Goal: Task Accomplishment & Management: Use online tool/utility

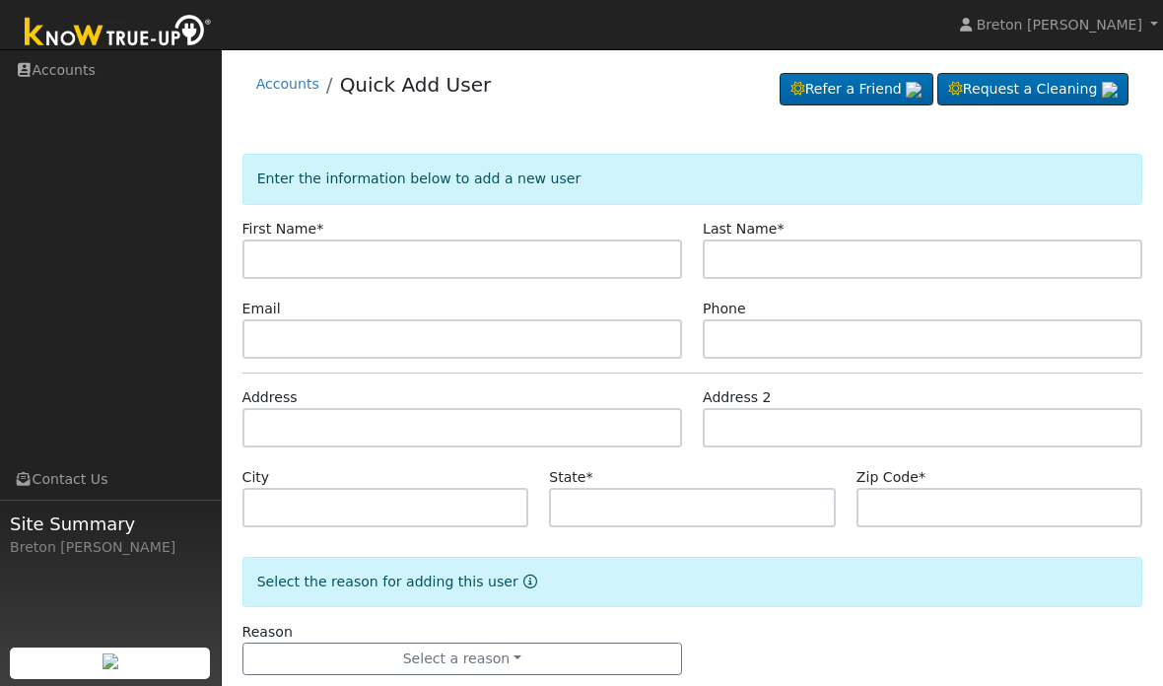
click at [316, 250] on input "text" at bounding box center [462, 259] width 440 height 39
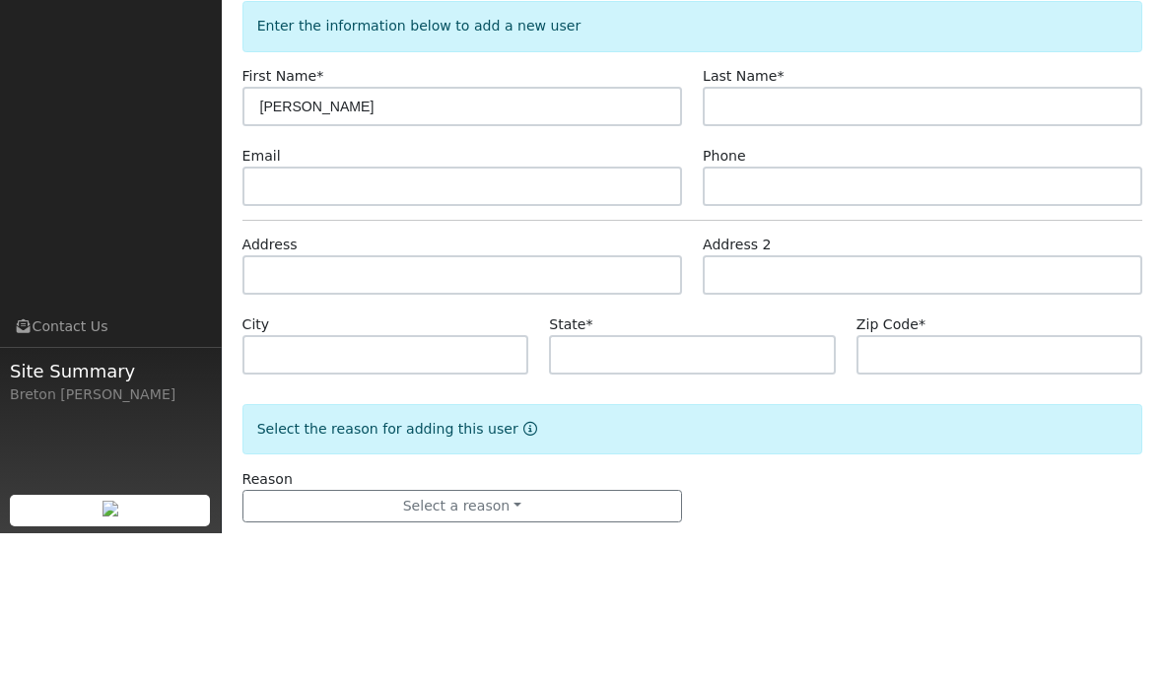
type input "Loveneet"
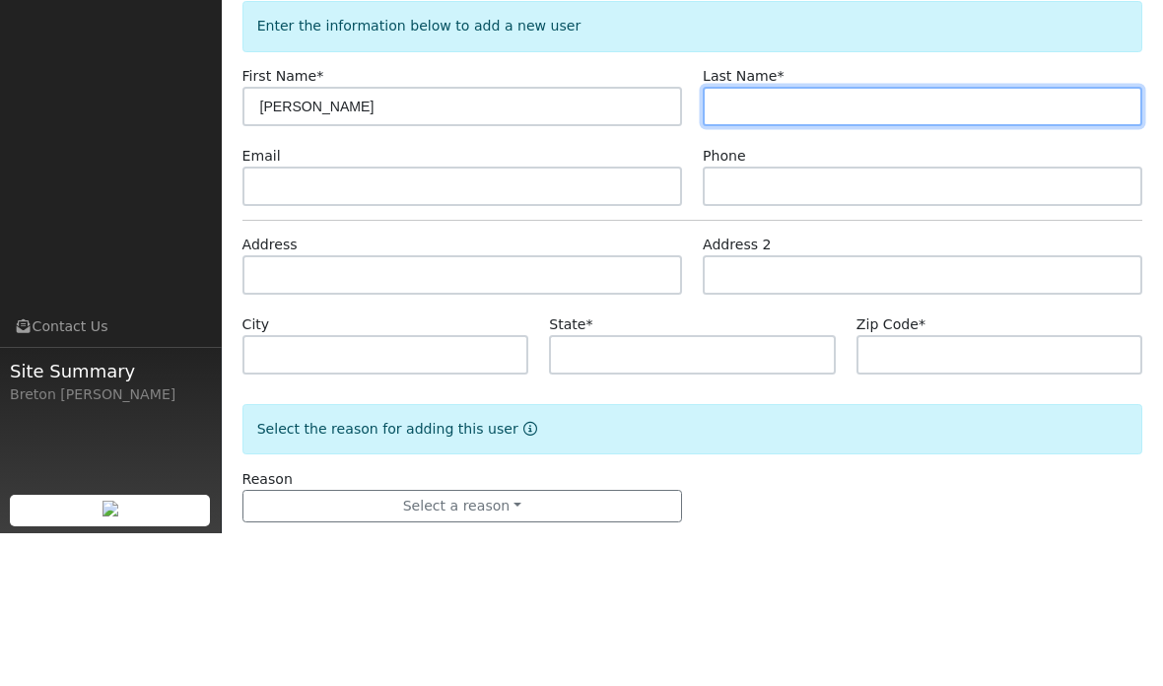
click at [777, 240] on input "text" at bounding box center [923, 259] width 440 height 39
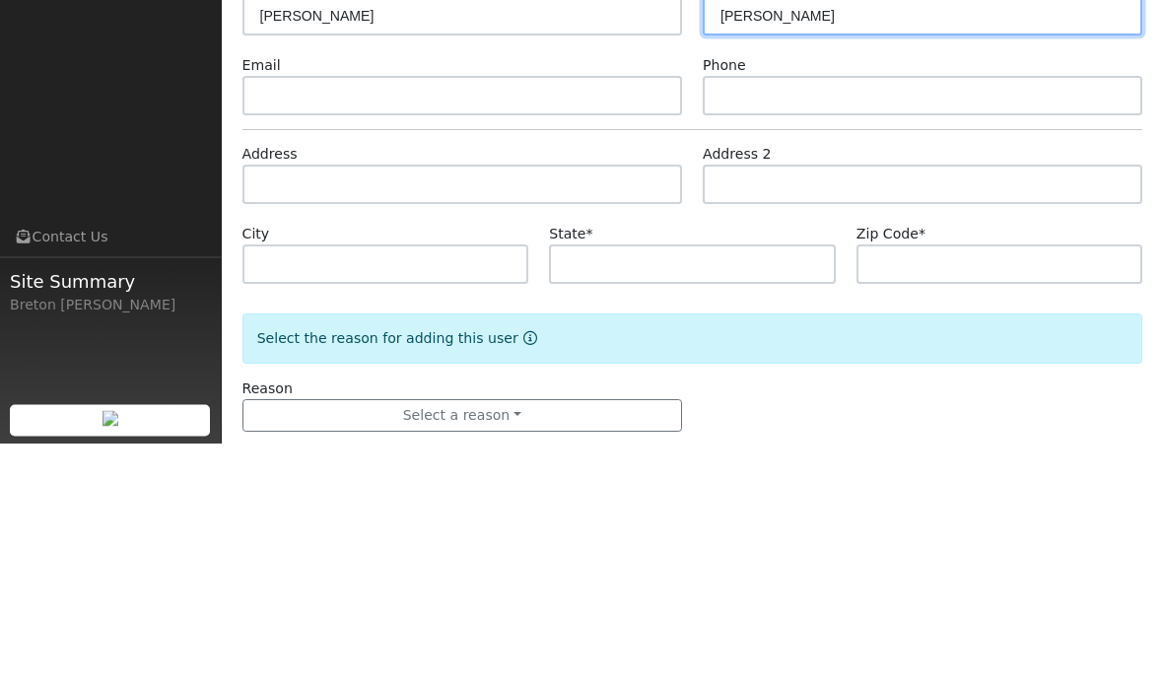
type input "Sandhu"
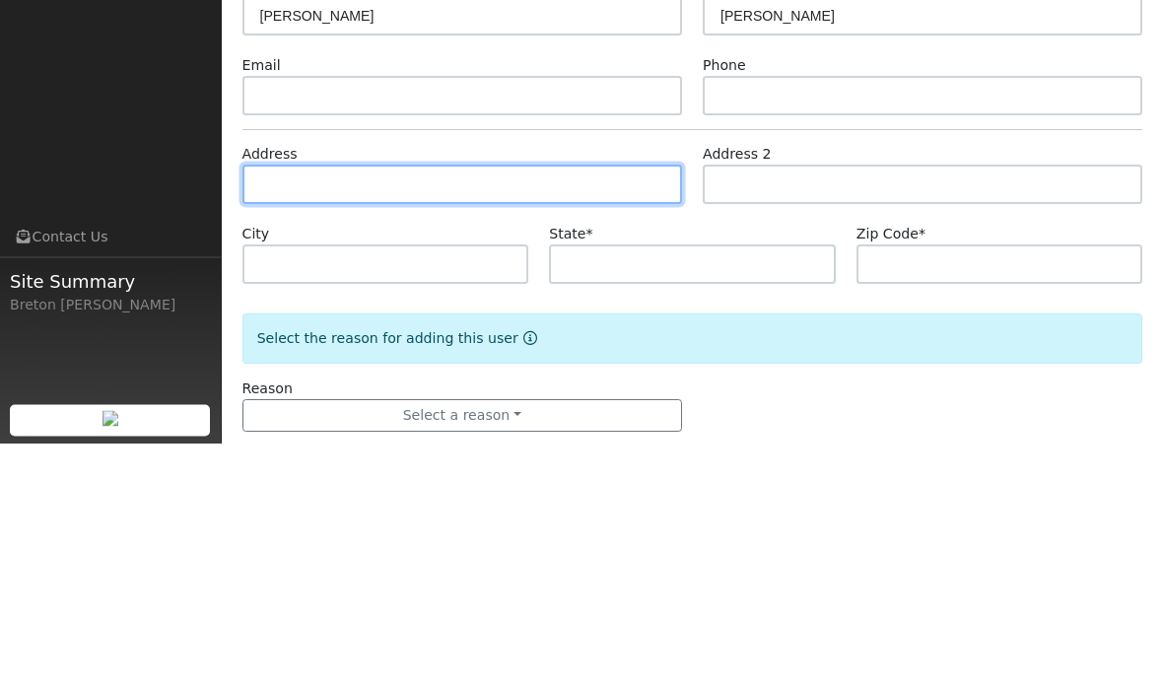
click at [365, 408] on input "text" at bounding box center [462, 427] width 440 height 39
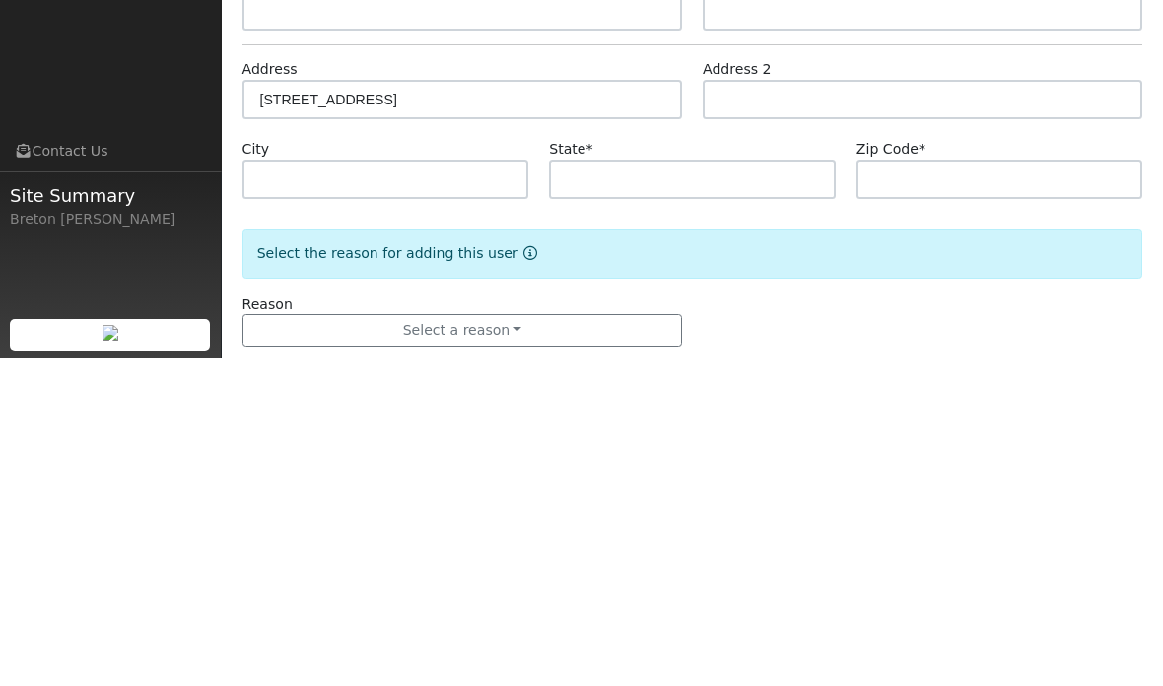
scroll to position [38, 0]
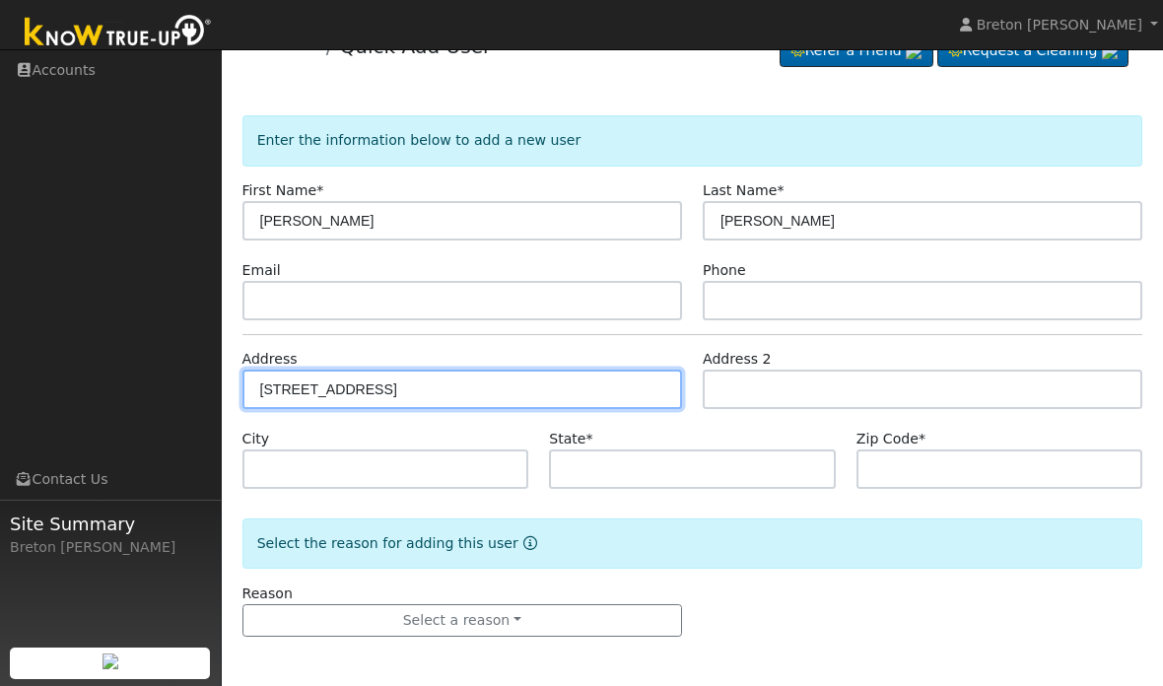
type input "2626 8th Avenue Drive"
type input "Kingsburg"
type input "CA"
type input "93631"
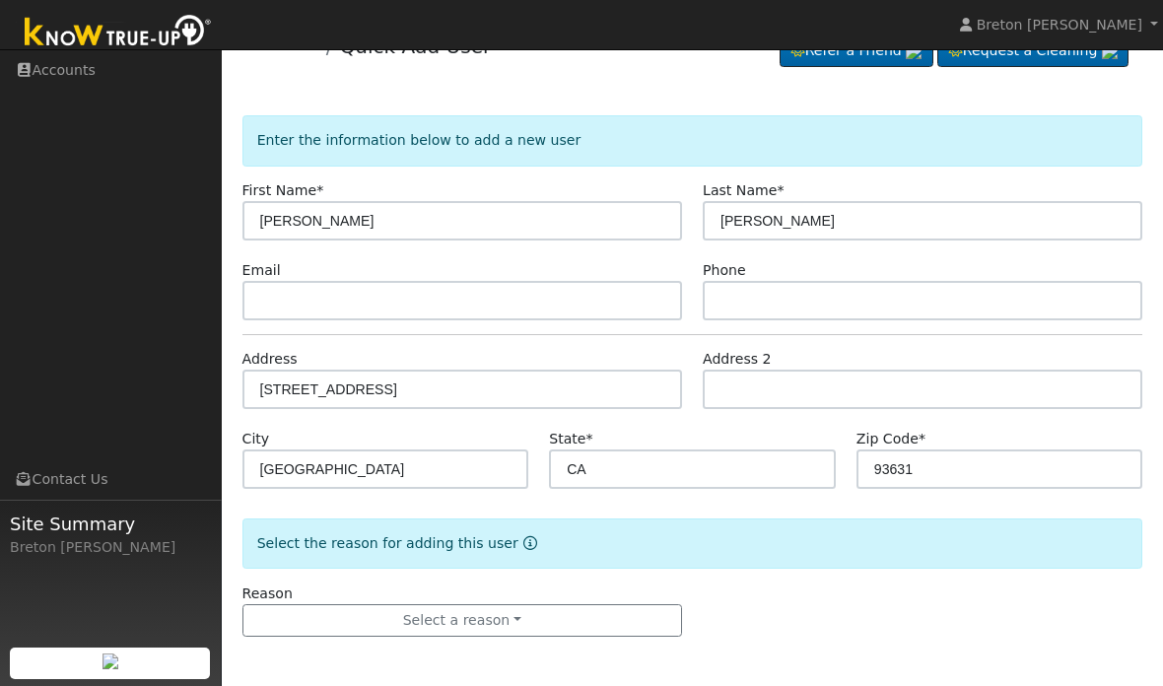
click at [364, 629] on button "Select a reason" at bounding box center [462, 621] width 440 height 34
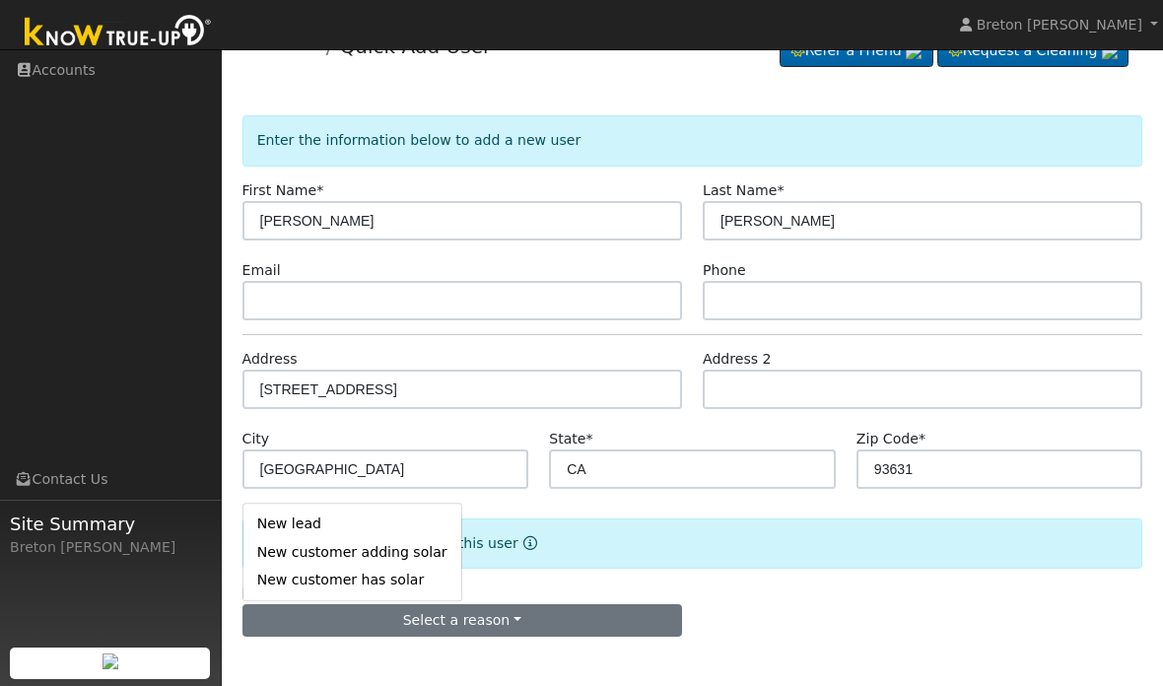
click at [299, 512] on link "New lead" at bounding box center [352, 525] width 218 height 28
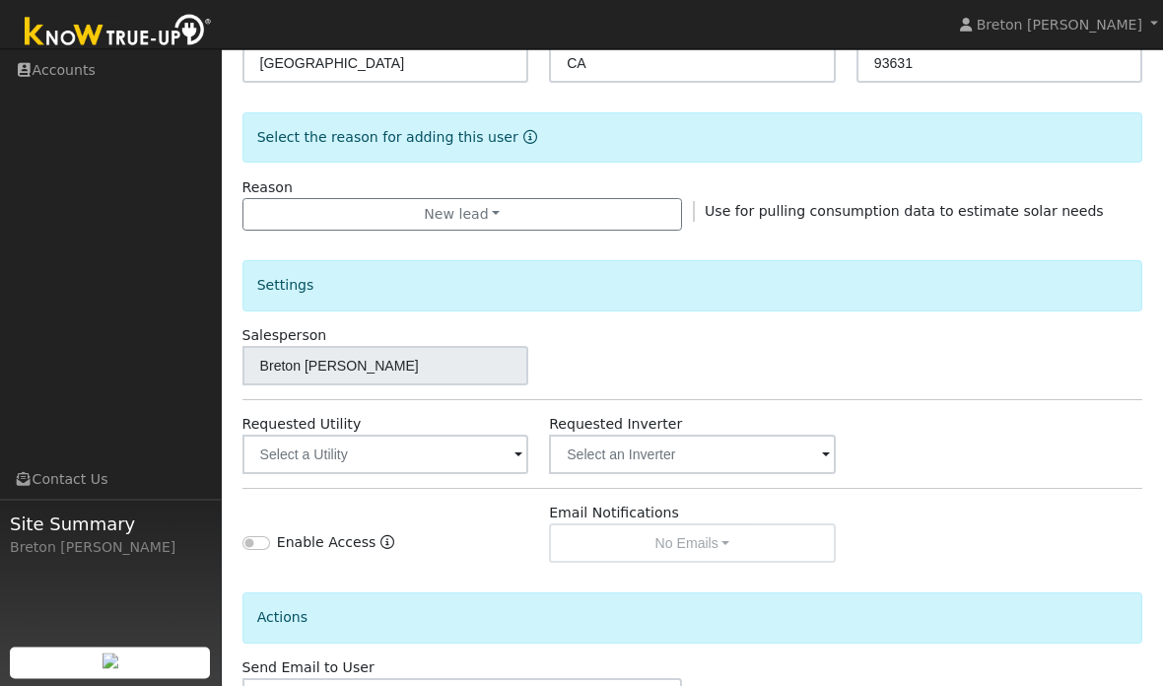
scroll to position [509, 0]
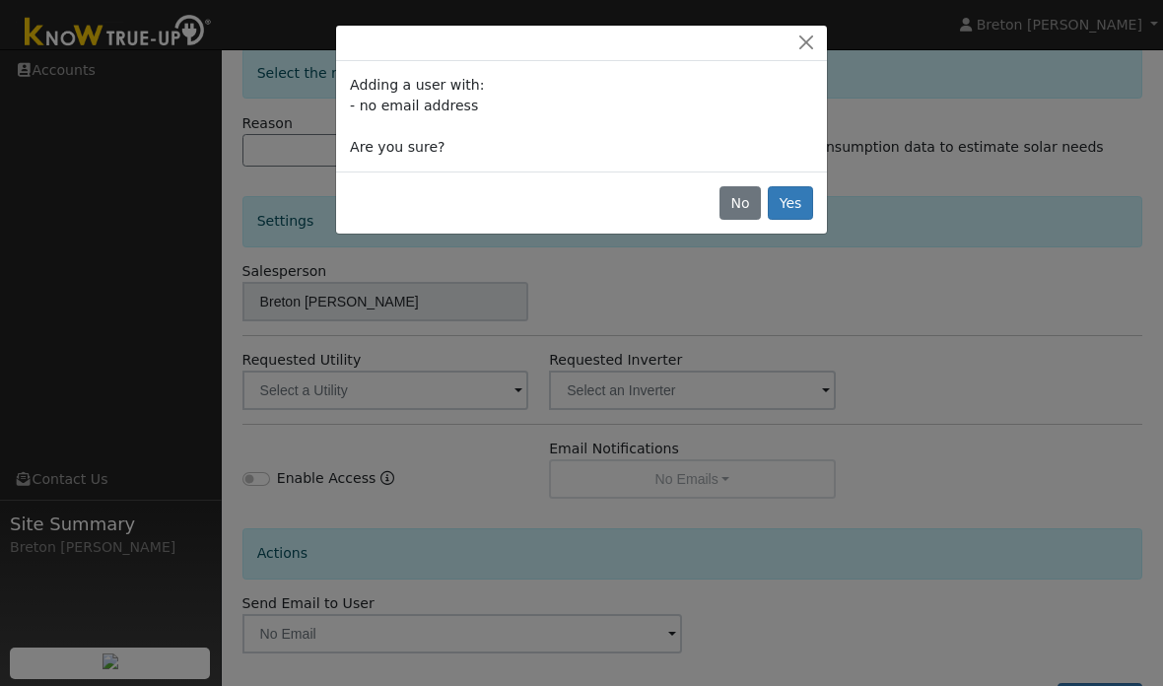
click at [799, 215] on button "Yes" at bounding box center [790, 203] width 45 height 34
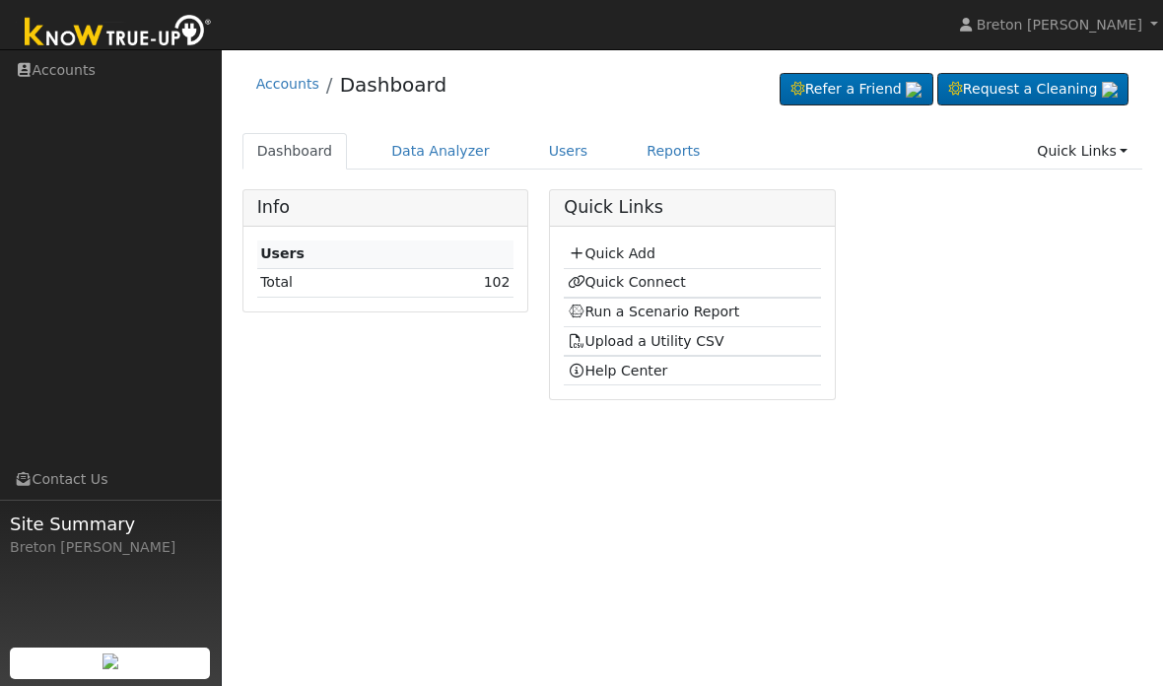
click at [651, 287] on link "Quick Connect" at bounding box center [627, 282] width 118 height 16
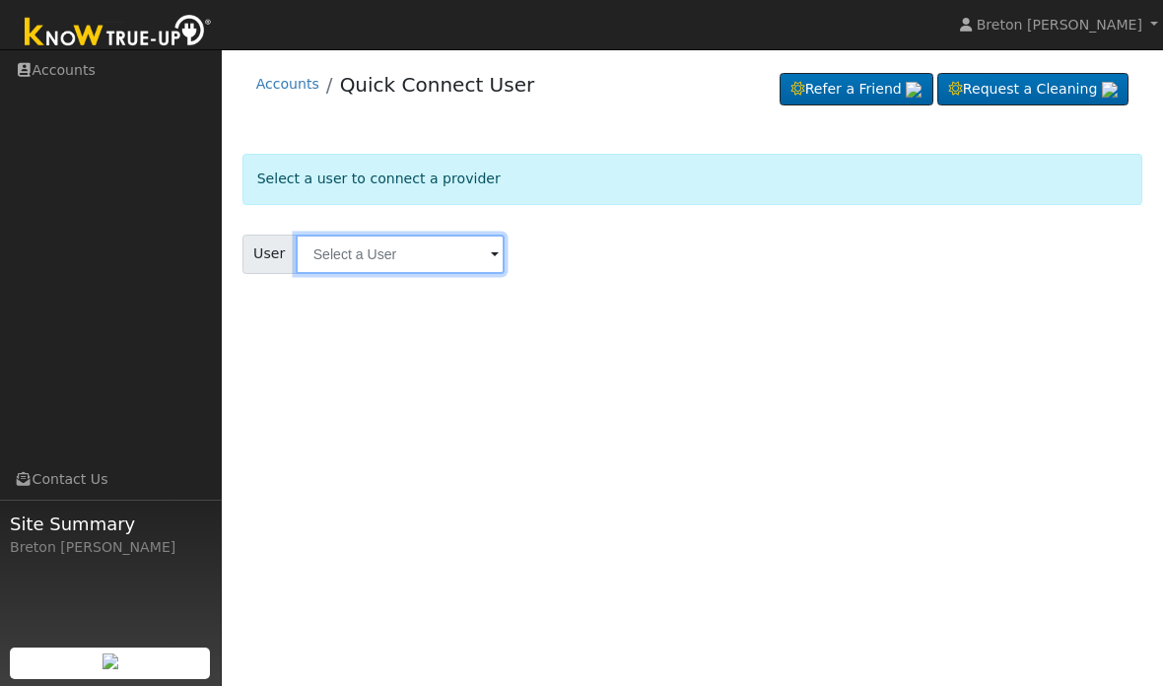
click at [383, 270] on input "text" at bounding box center [400, 254] width 209 height 39
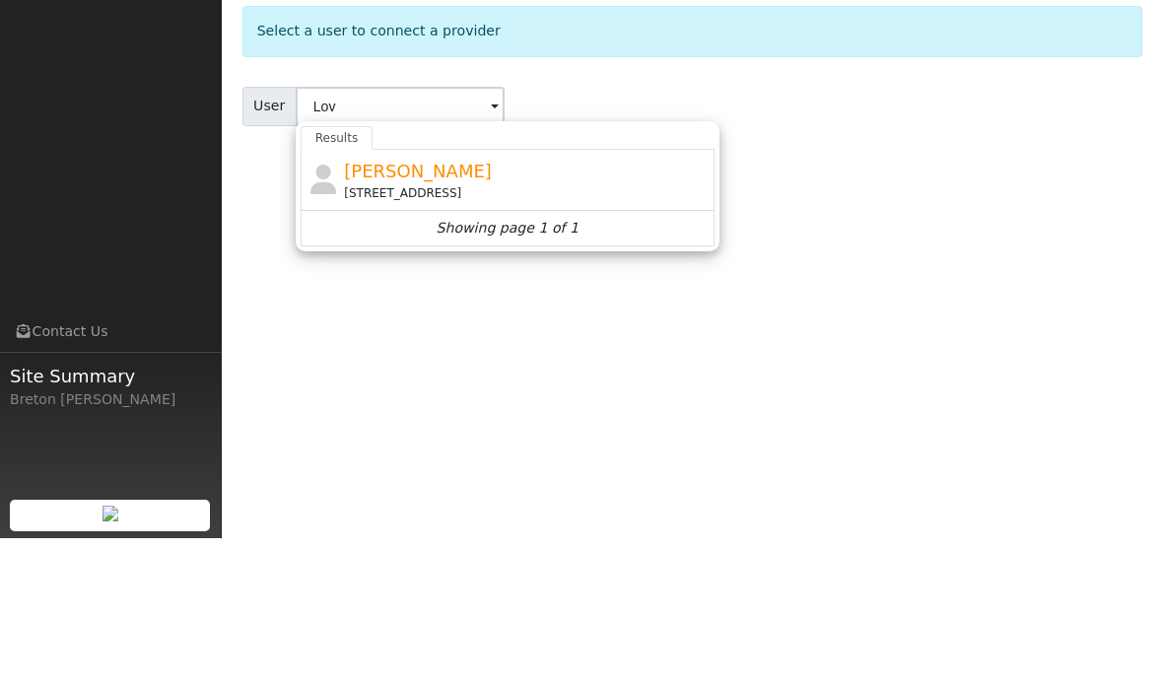
click at [465, 308] on span "[PERSON_NAME]" at bounding box center [418, 318] width 148 height 21
type input "[PERSON_NAME]"
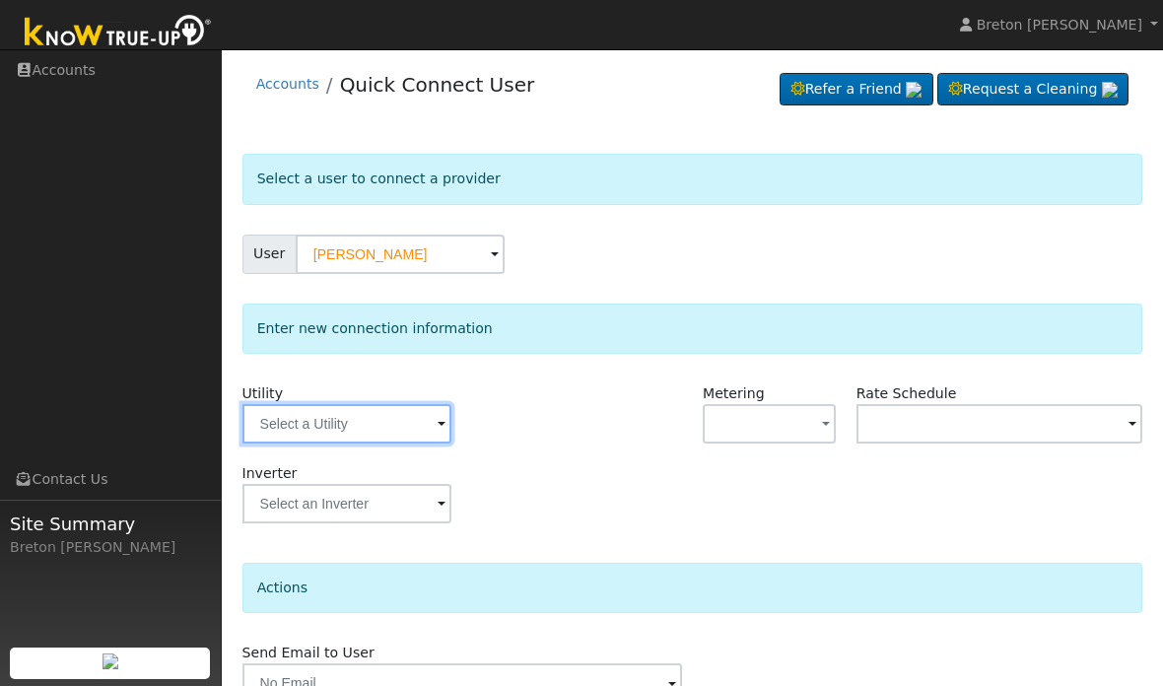
click at [375, 428] on input "text" at bounding box center [346, 423] width 209 height 39
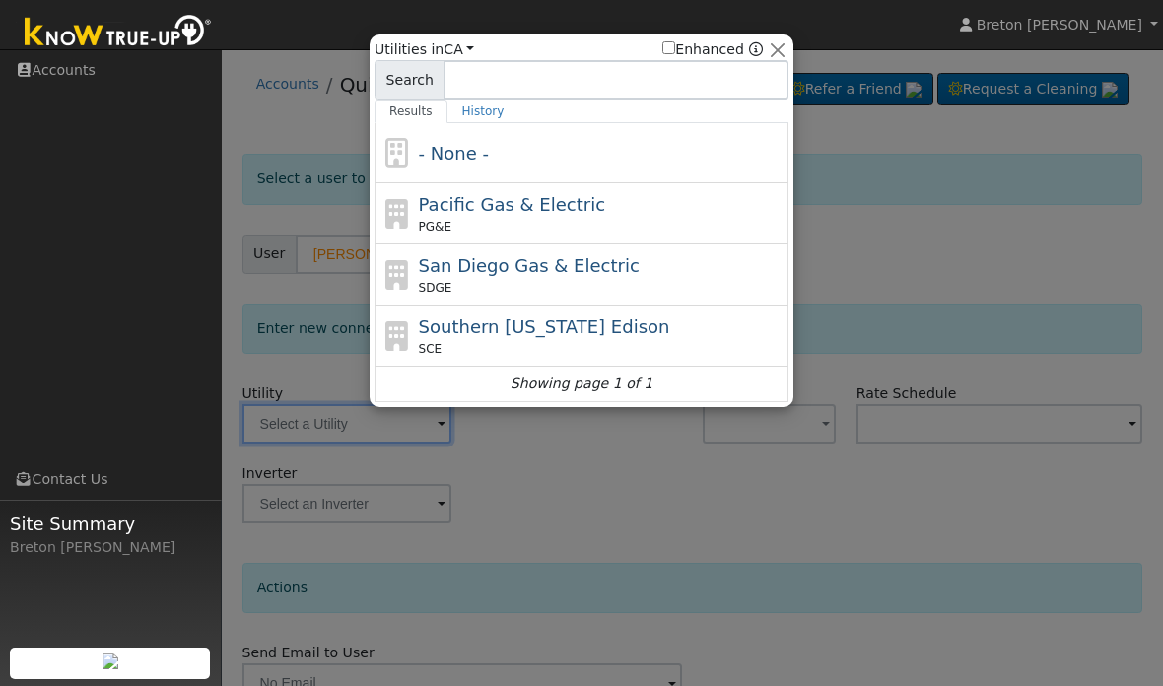
click at [524, 201] on span "Pacific Gas & Electric" at bounding box center [512, 204] width 186 height 21
type input "PG&E"
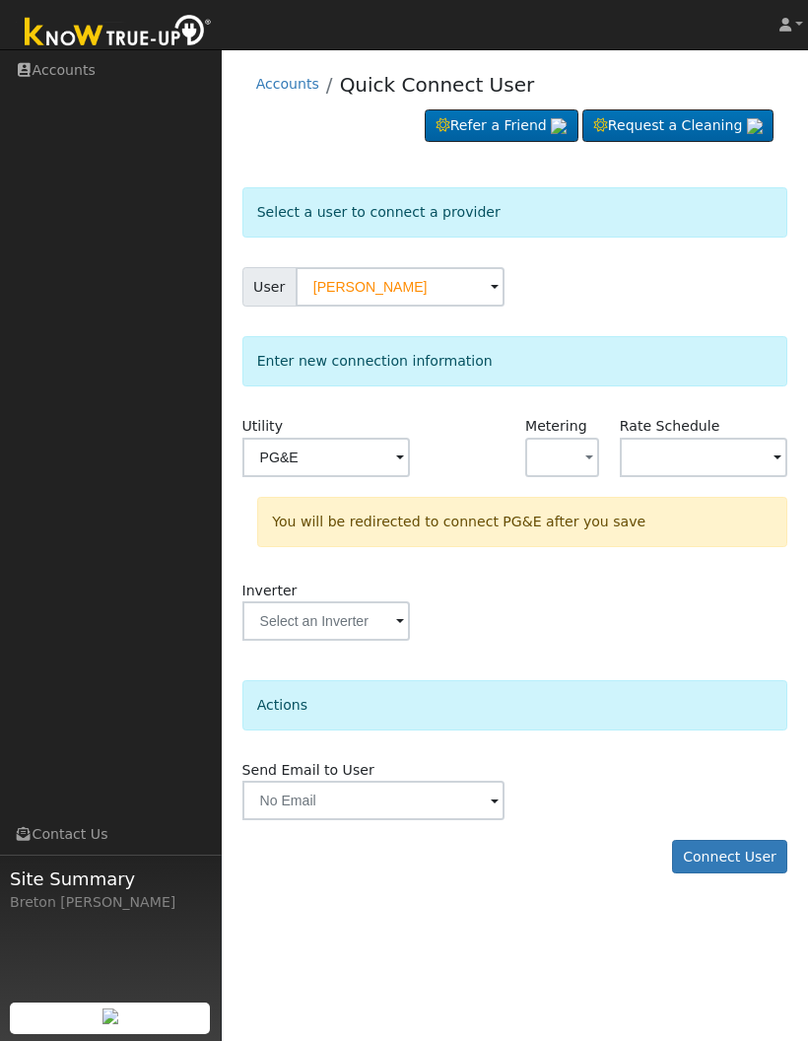
click at [709, 685] on button "Connect User" at bounding box center [730, 857] width 116 height 34
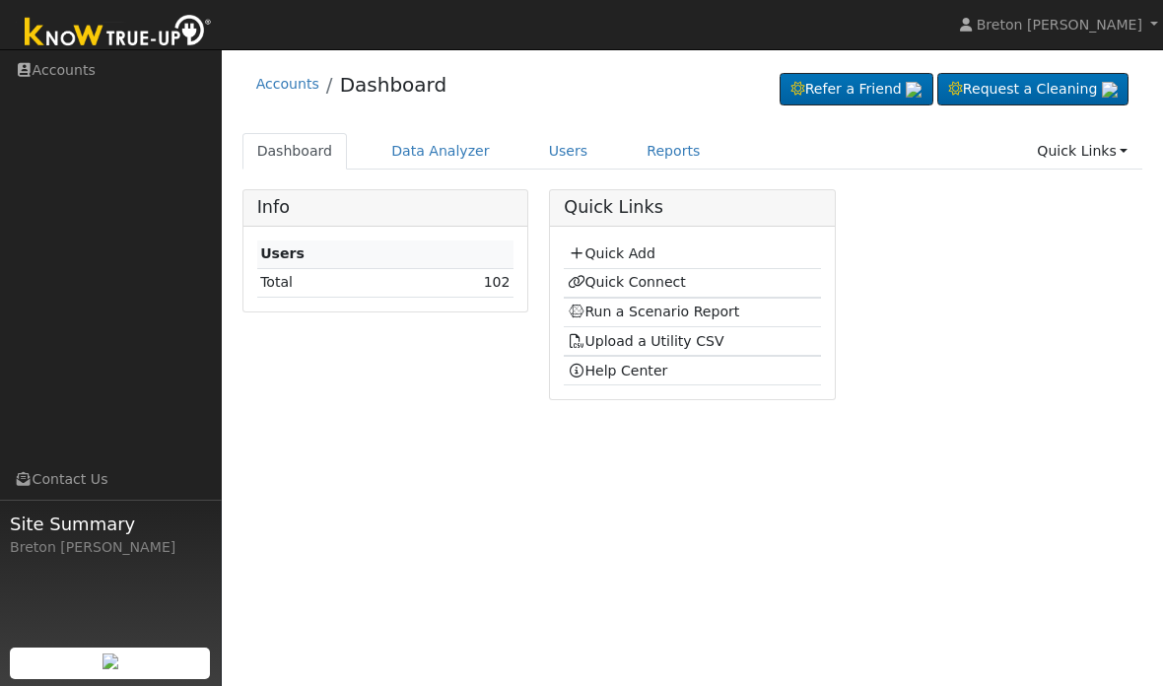
click at [672, 309] on link "Run a Scenario Report" at bounding box center [654, 312] width 172 height 16
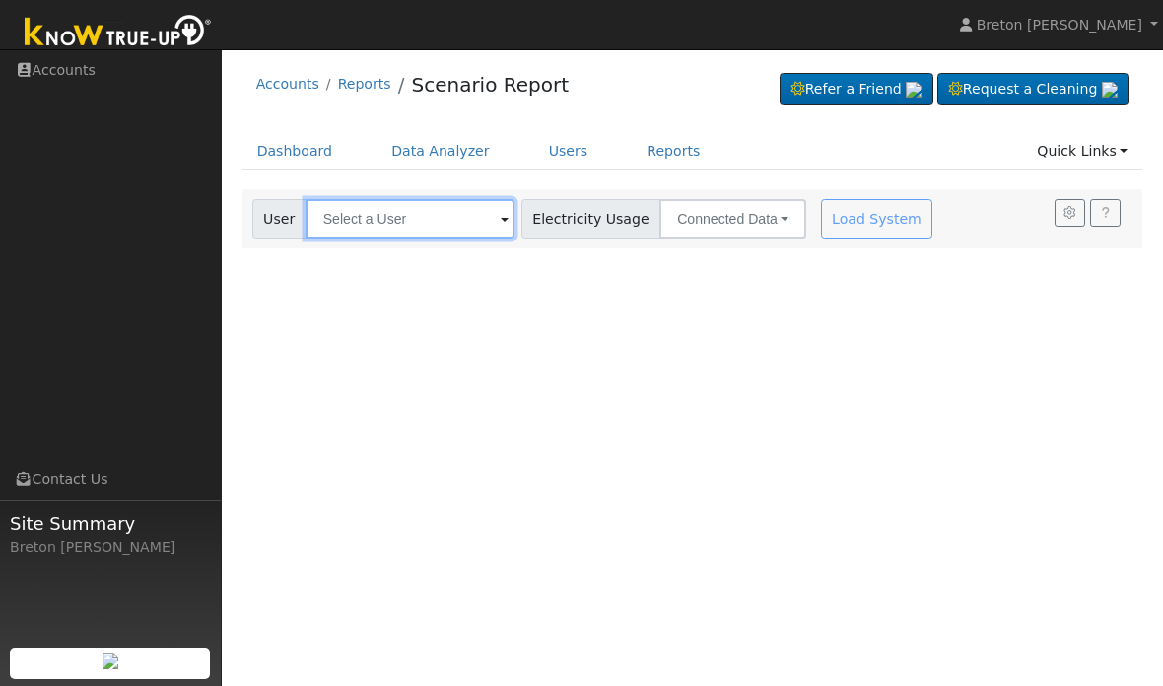
click at [390, 226] on input "text" at bounding box center [410, 218] width 209 height 39
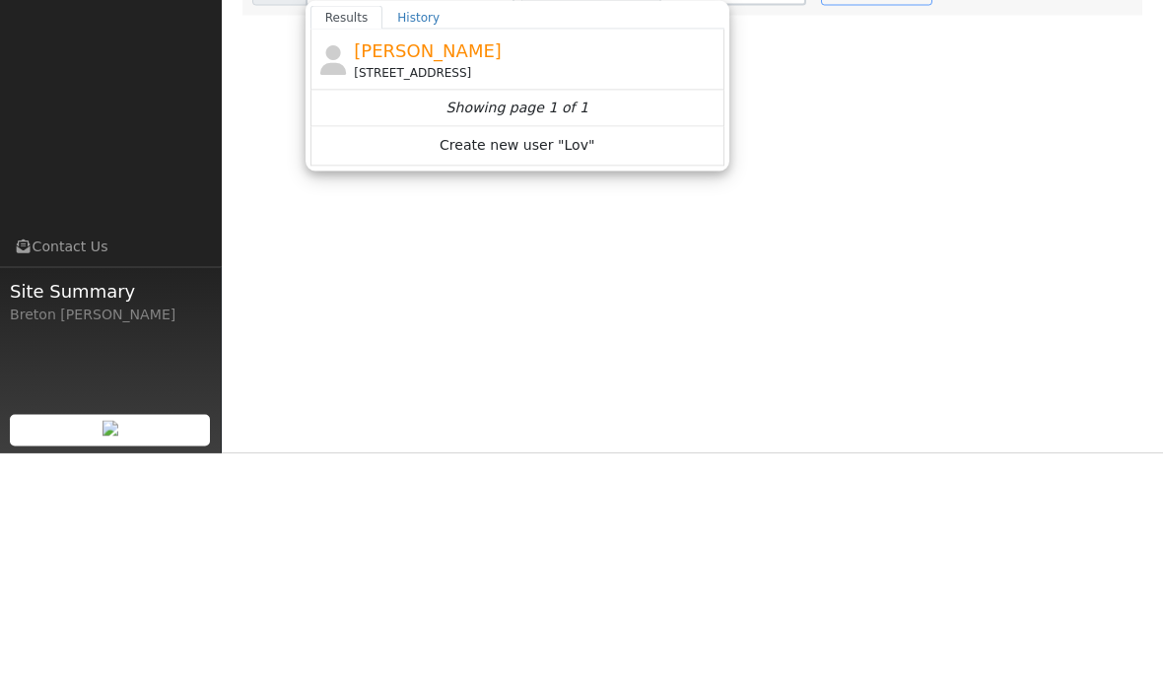
click at [452, 273] on span "[PERSON_NAME]" at bounding box center [428, 283] width 148 height 21
type input "[PERSON_NAME]"
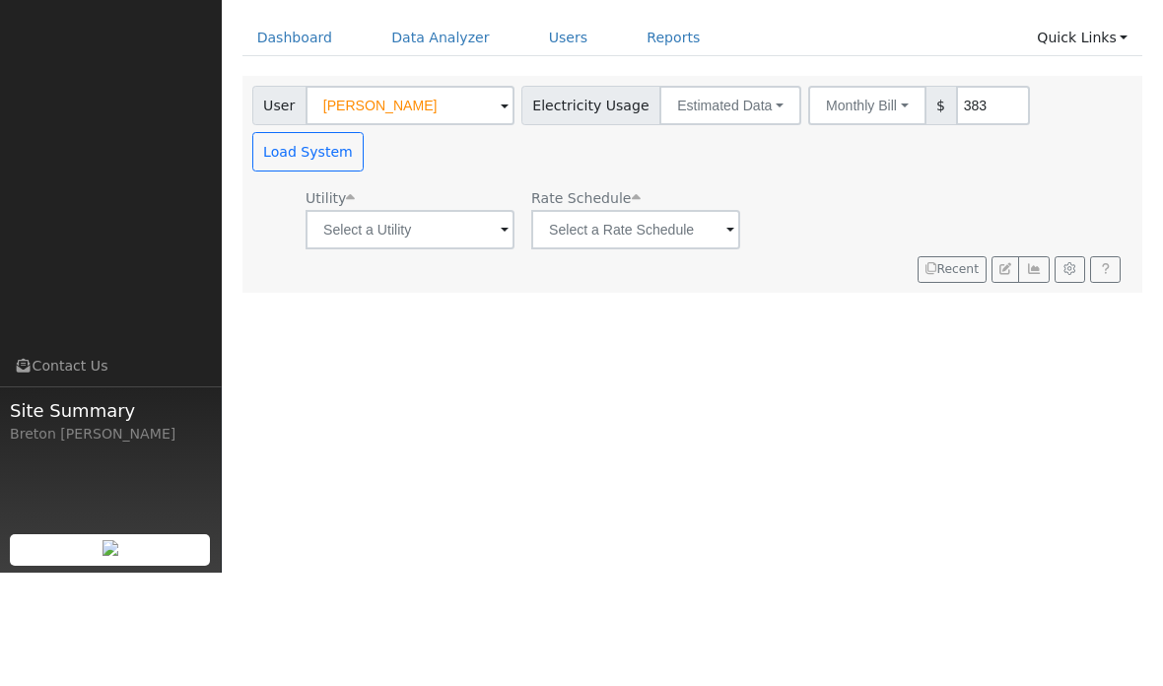
click at [290, 133] on link "Dashboard" at bounding box center [294, 151] width 105 height 36
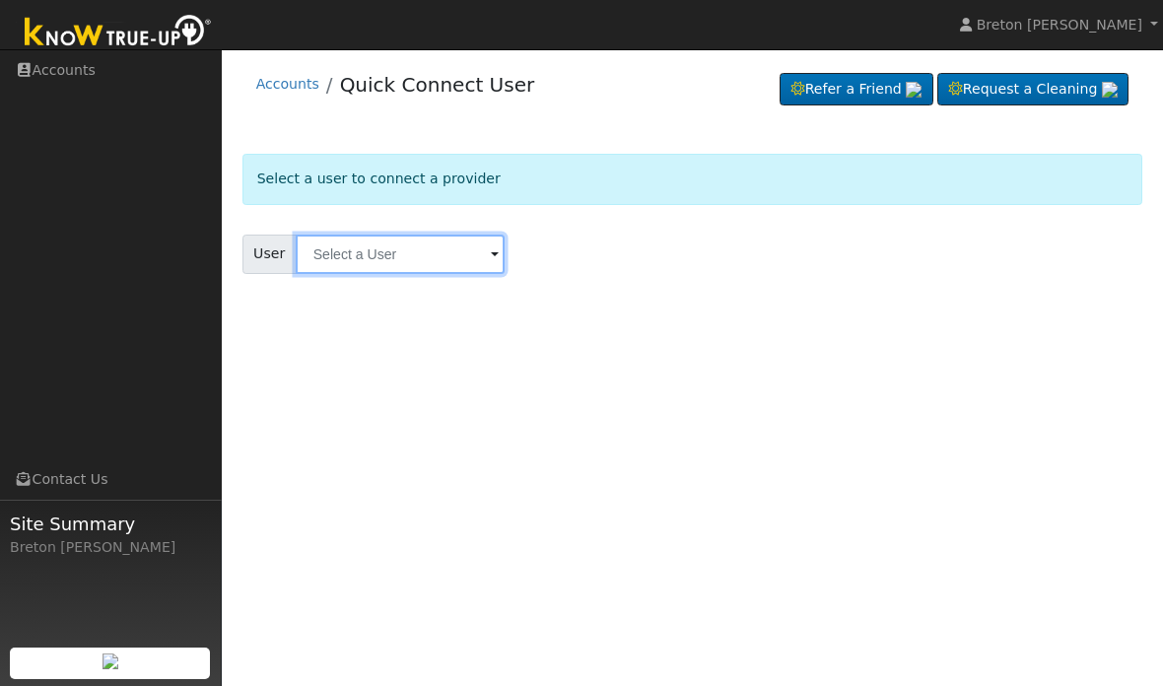
click at [401, 246] on input "text" at bounding box center [400, 254] width 209 height 39
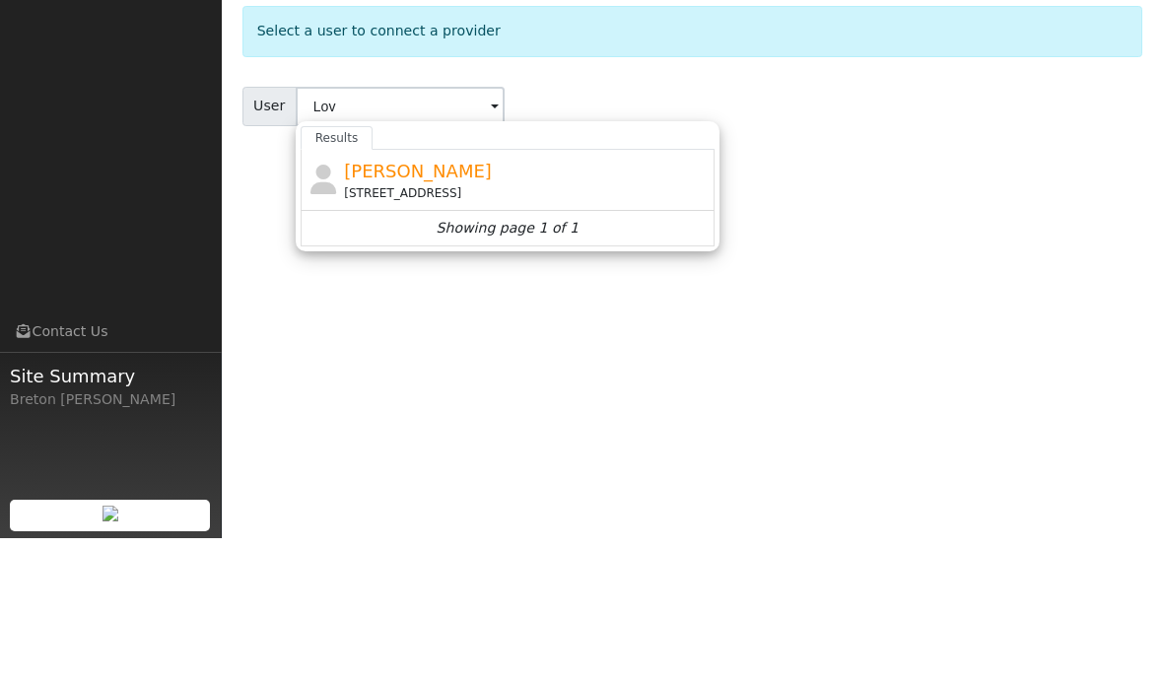
click at [400, 308] on span "[PERSON_NAME]" at bounding box center [418, 318] width 148 height 21
type input "[PERSON_NAME]"
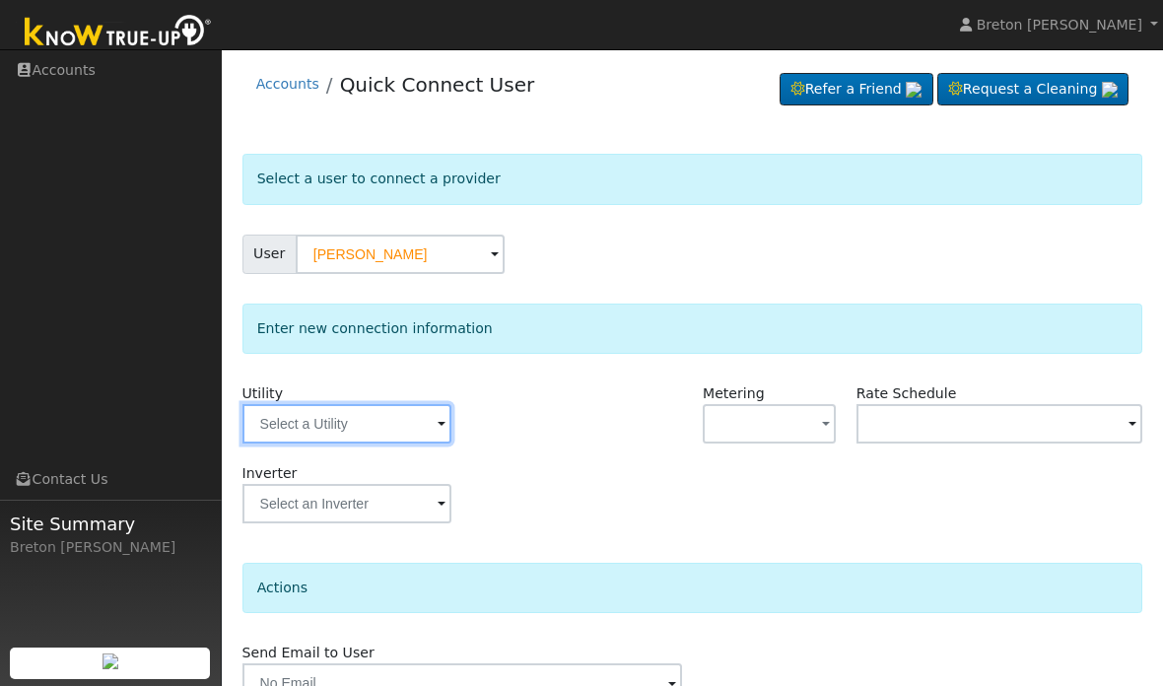
click at [348, 427] on input "text" at bounding box center [346, 423] width 209 height 39
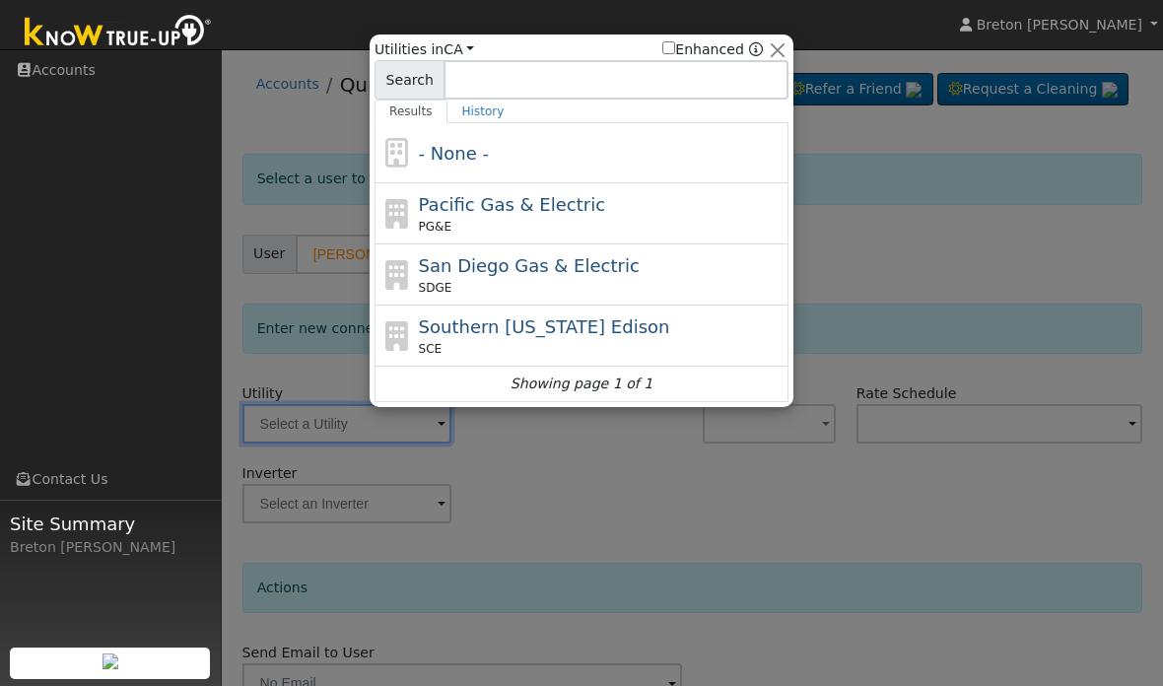
click at [520, 207] on span "Pacific Gas & Electric" at bounding box center [512, 204] width 186 height 21
type input "PG&E"
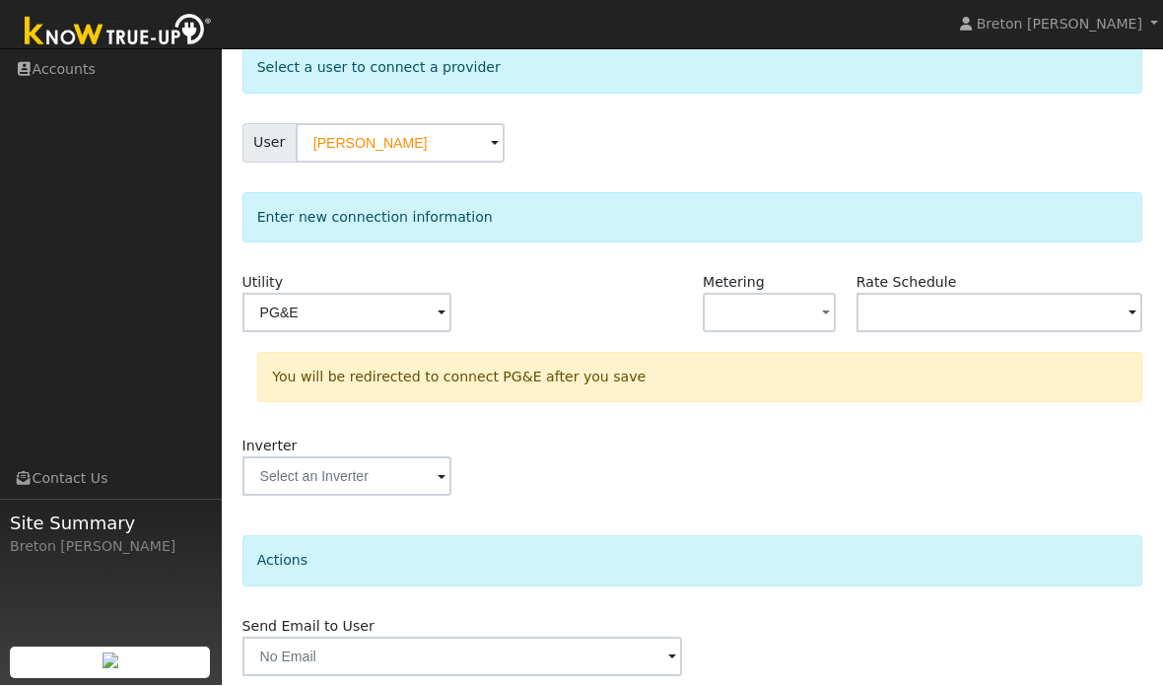
scroll to position [103, 0]
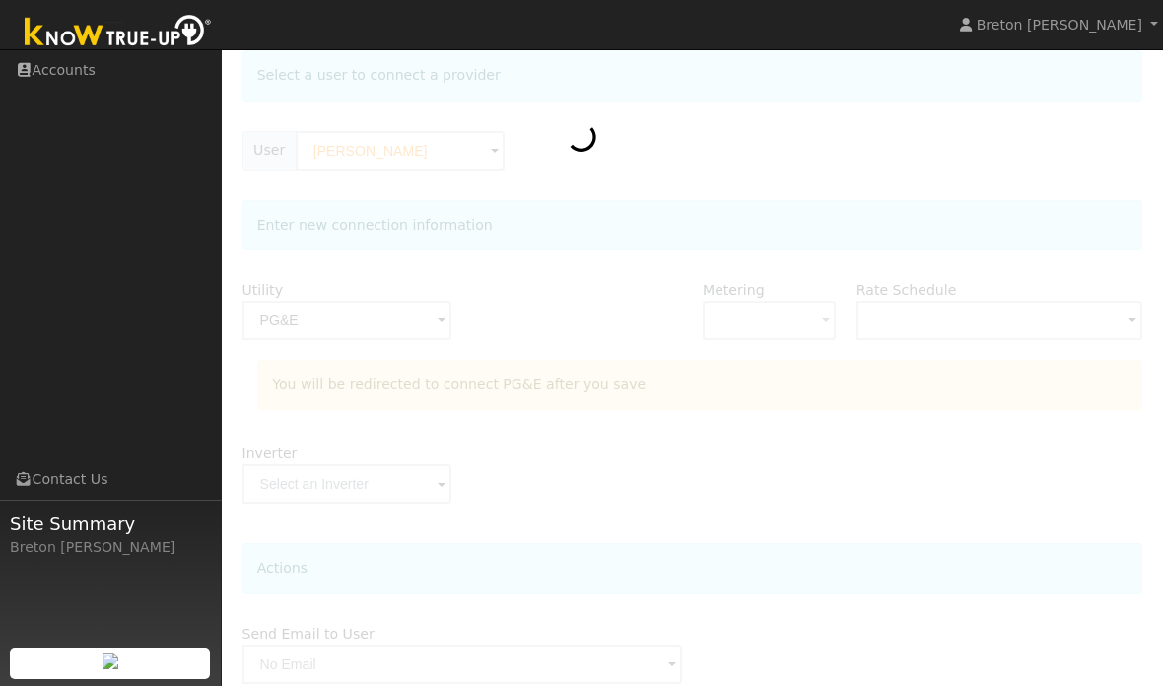
scroll to position [182, 0]
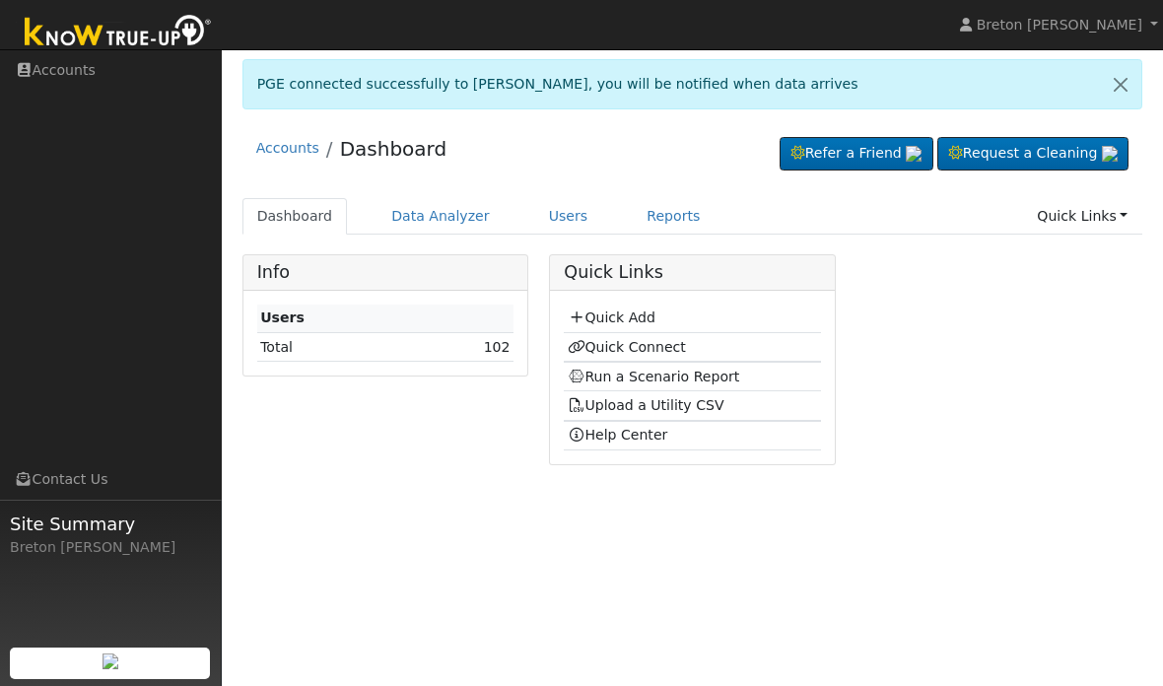
click at [663, 376] on link "Run a Scenario Report" at bounding box center [654, 377] width 172 height 16
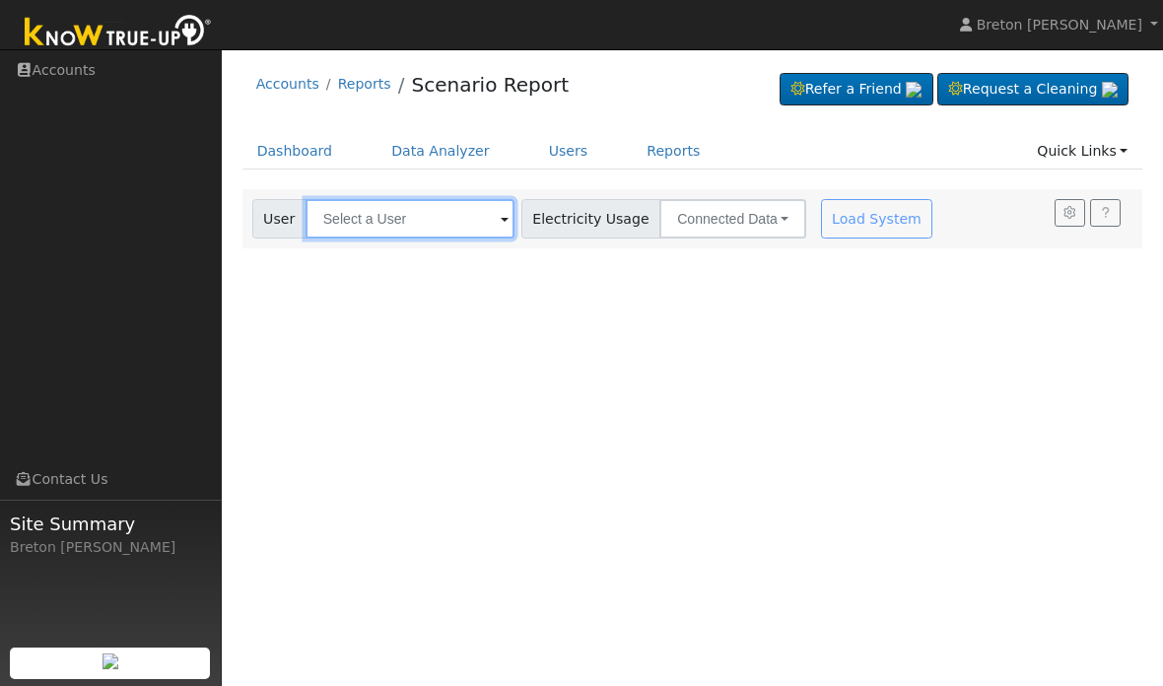
click at [389, 226] on input "text" at bounding box center [410, 218] width 209 height 39
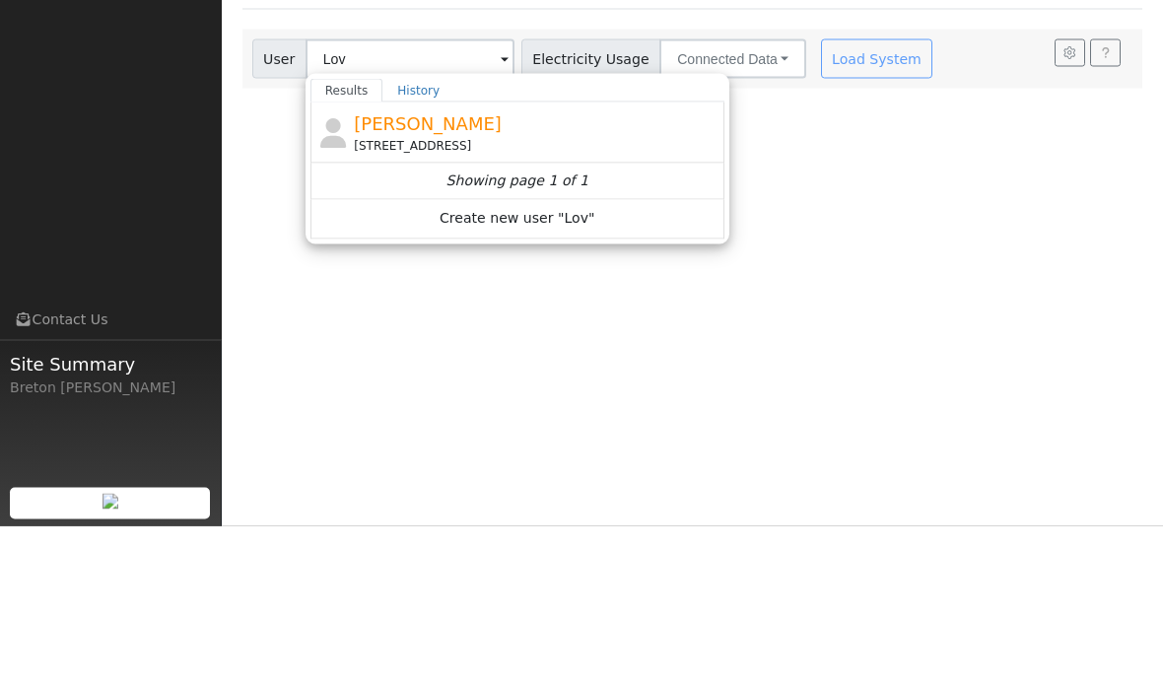
click at [431, 270] on div "[PERSON_NAME] [STREET_ADDRESS]" at bounding box center [537, 292] width 366 height 44
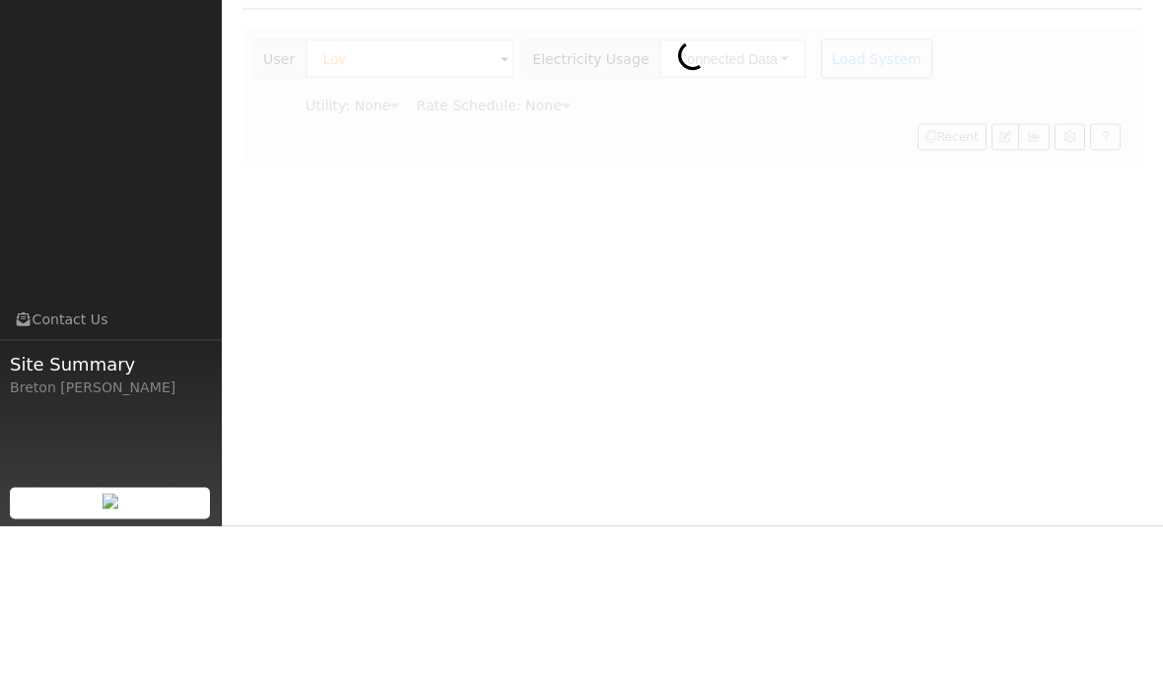
type input "[PERSON_NAME]"
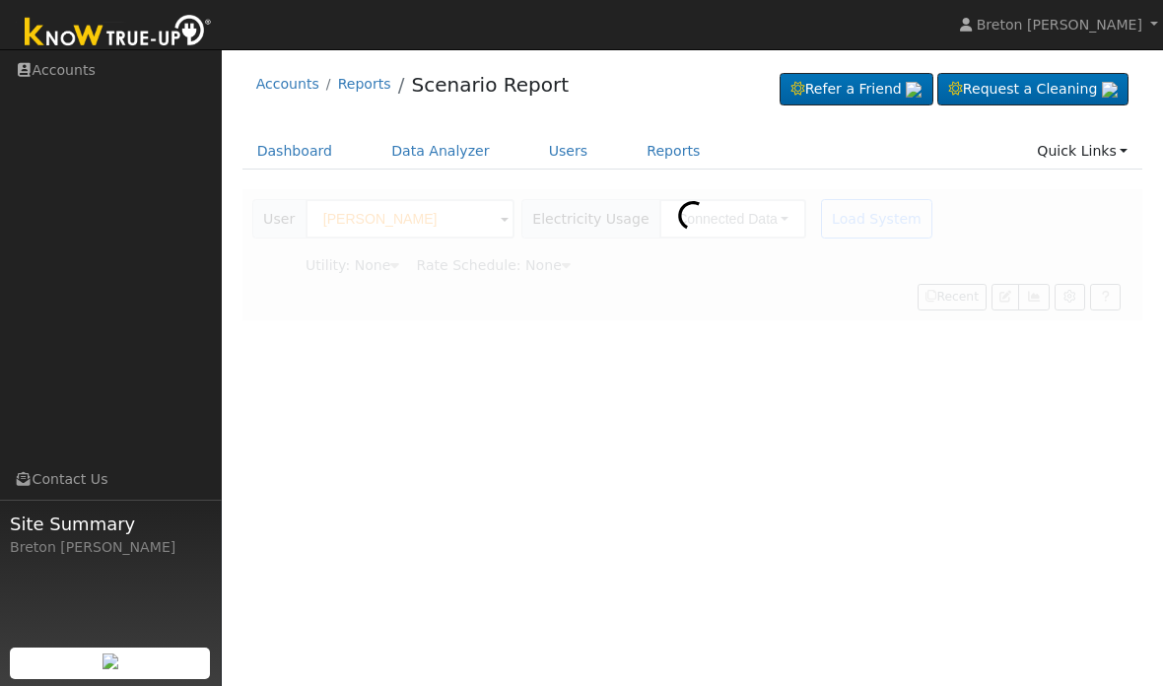
type input "Pacific Gas & Electric"
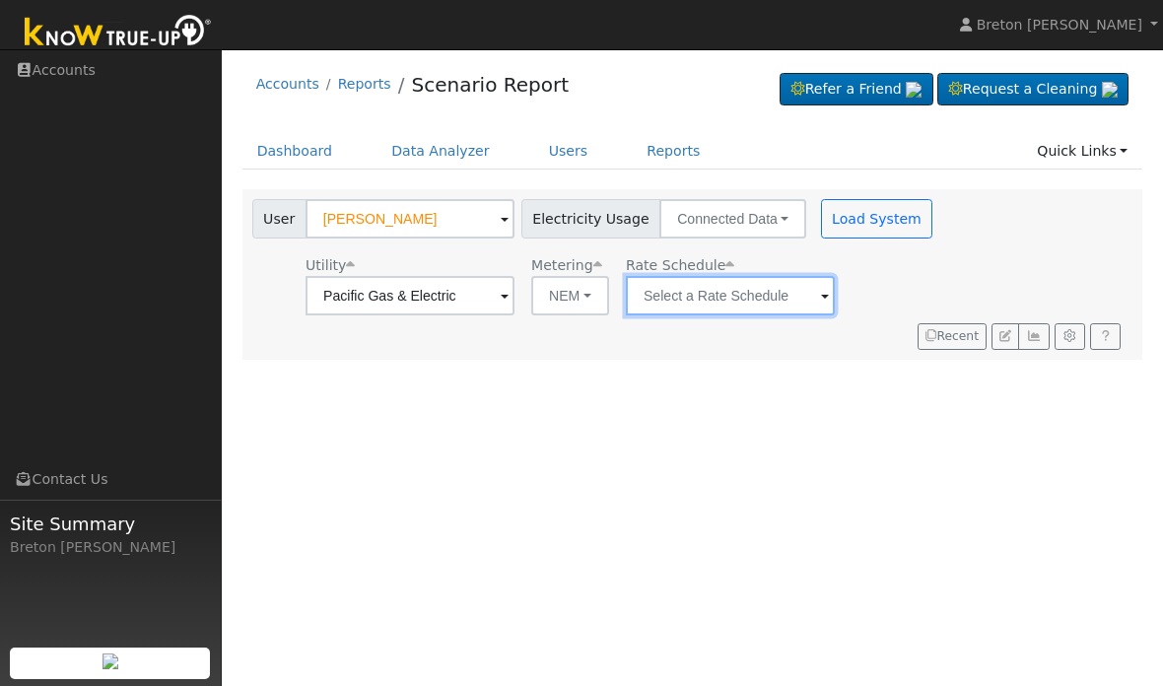
click at [514, 295] on input "text" at bounding box center [410, 295] width 209 height 39
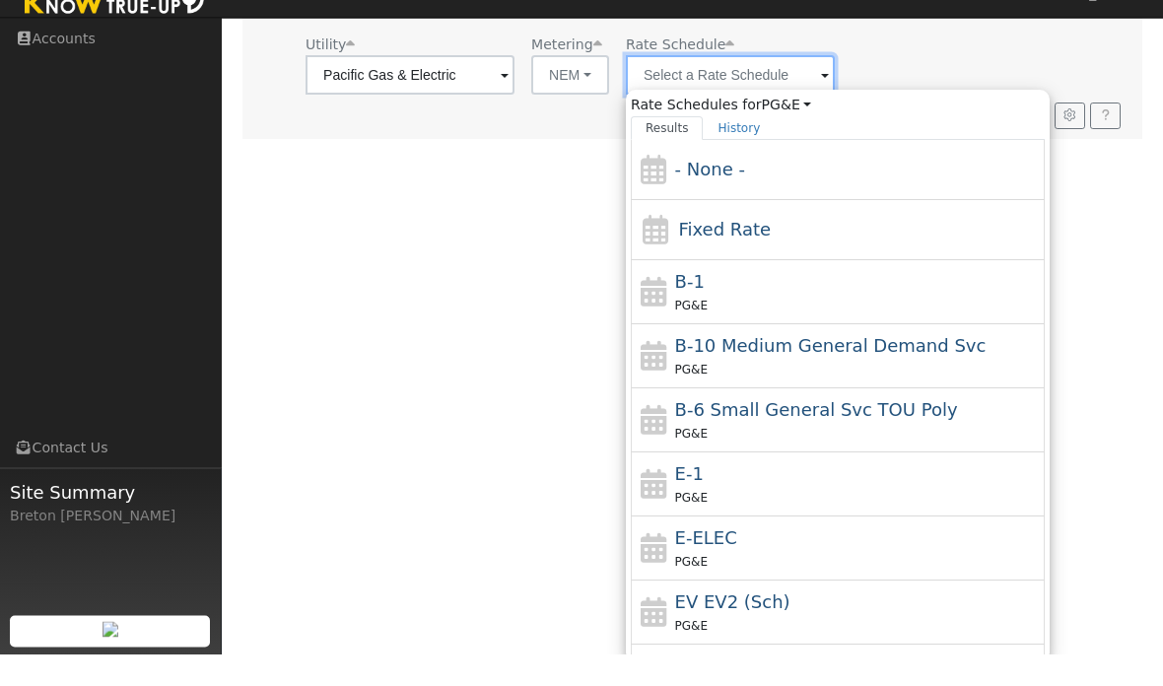
scroll to position [189, 0]
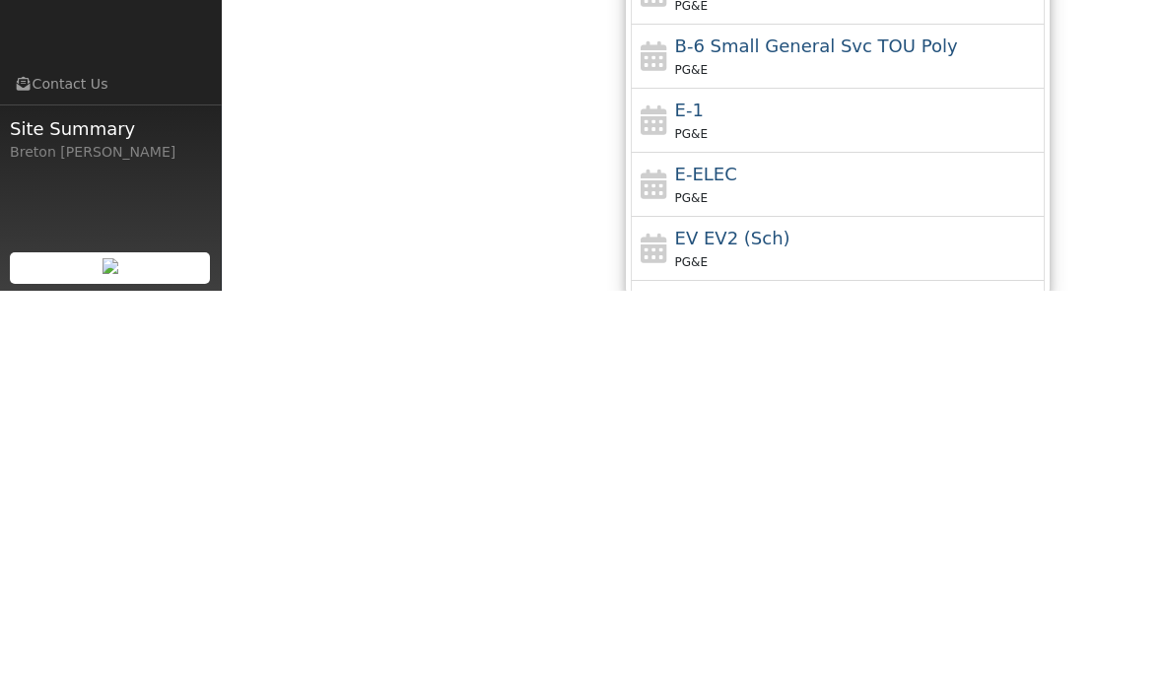
click at [675, 518] on div "PG&E" at bounding box center [858, 528] width 366 height 21
type input "E-1"
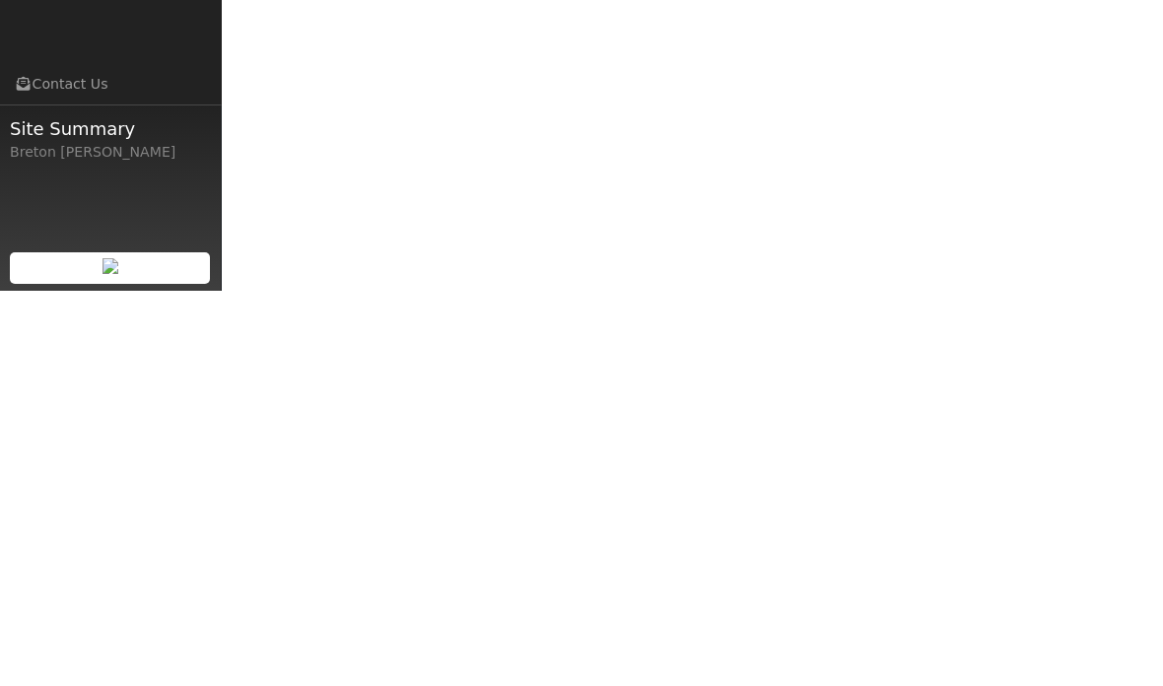
scroll to position [0, 0]
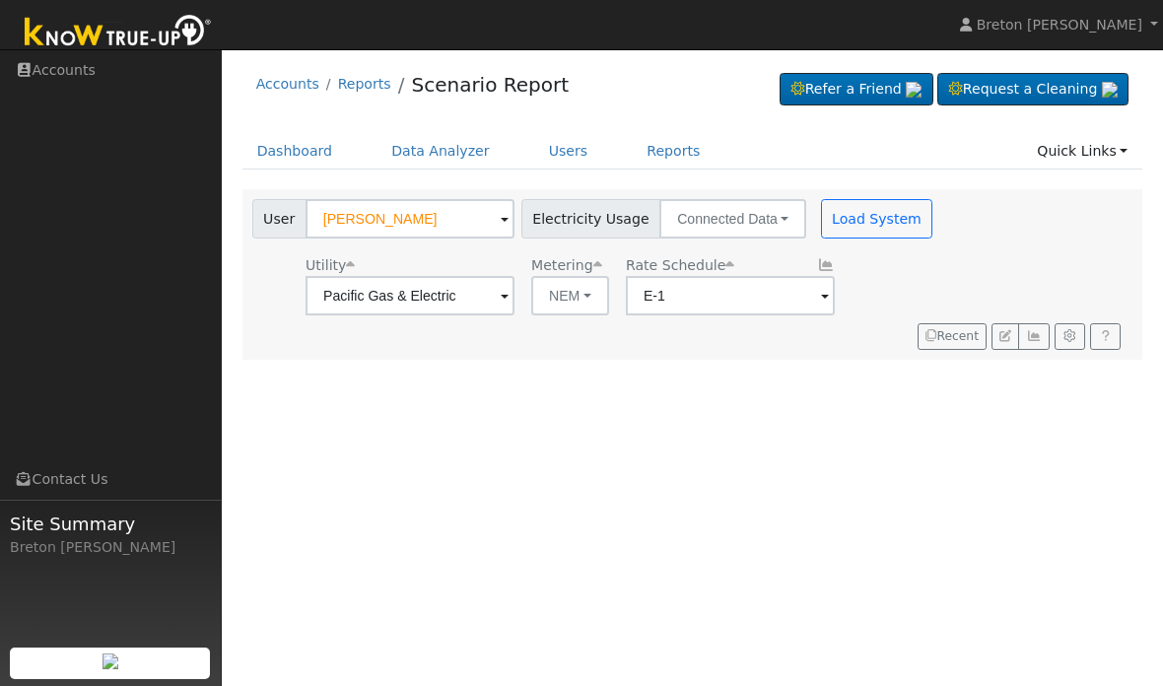
click at [821, 217] on button "Load System" at bounding box center [877, 218] width 112 height 39
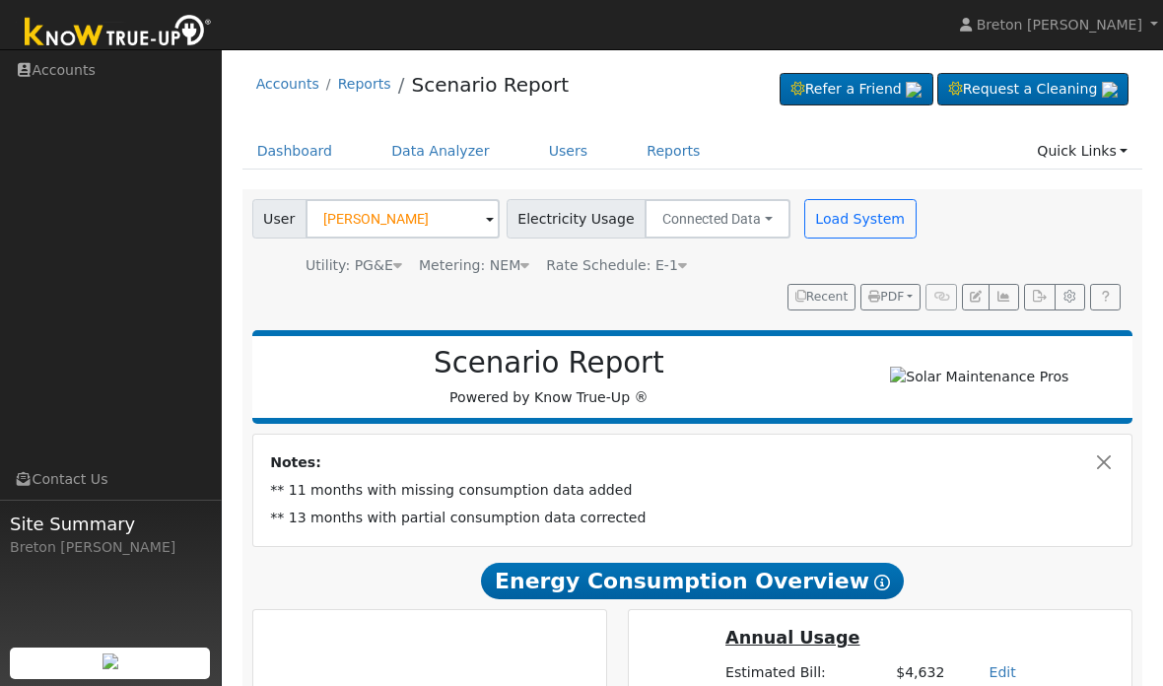
click at [843, 227] on button "Load System" at bounding box center [860, 218] width 112 height 39
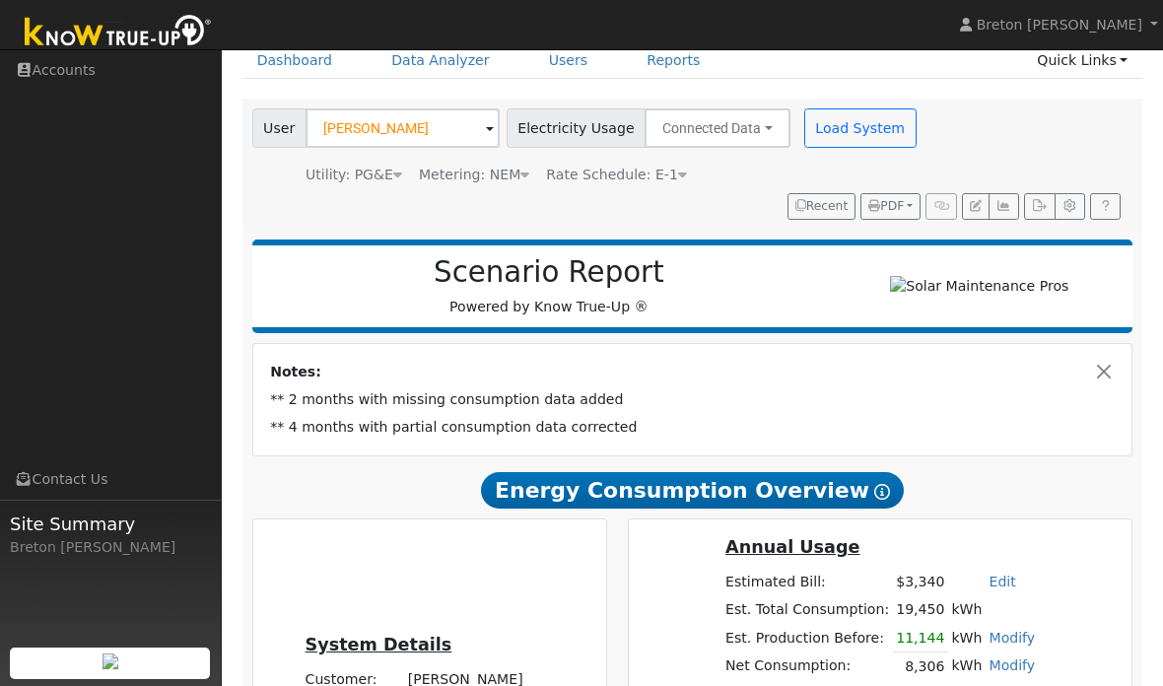
scroll to position [121, 0]
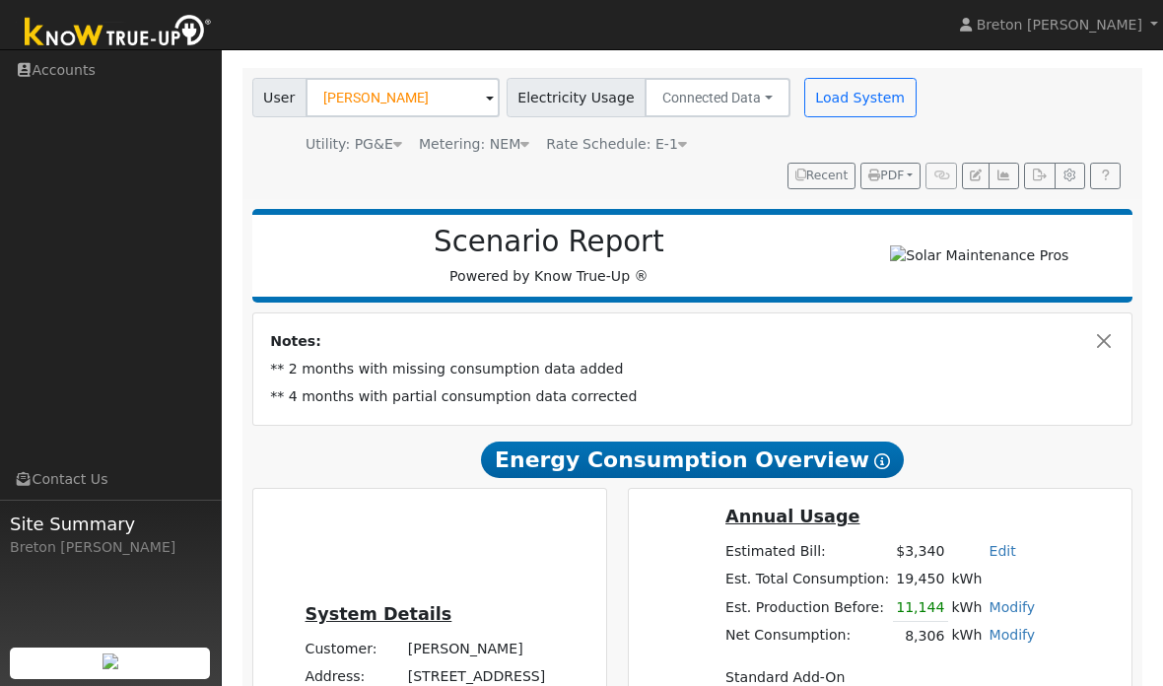
click at [830, 92] on button "Load System" at bounding box center [860, 97] width 112 height 39
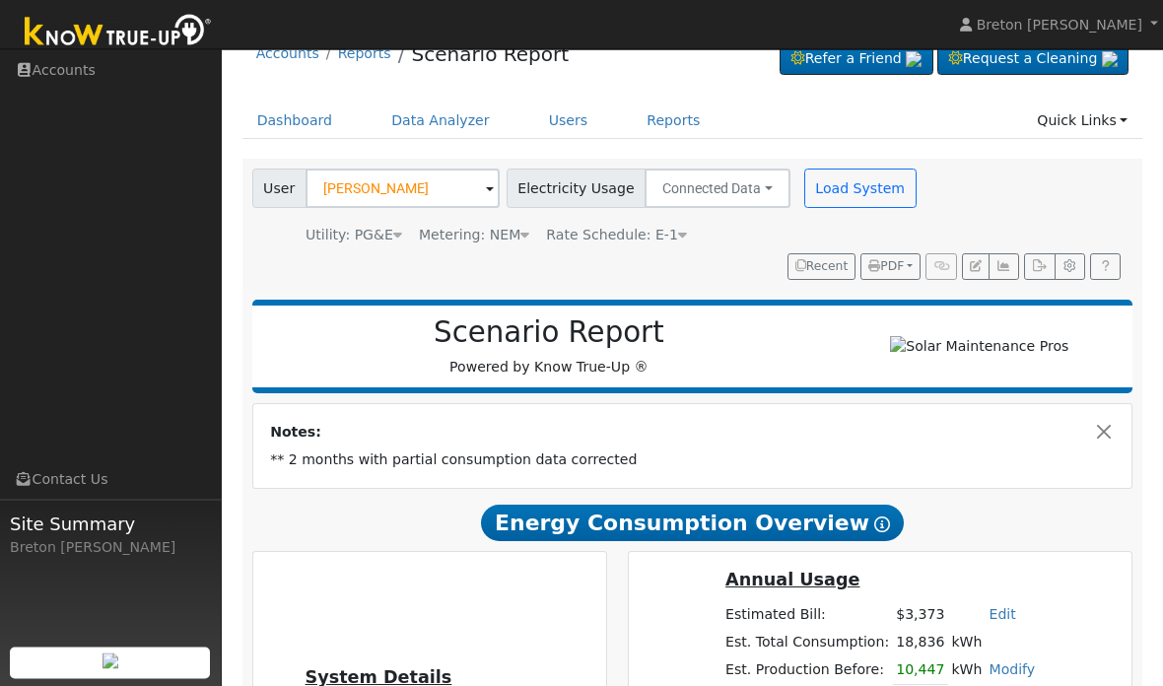
scroll to position [0, 0]
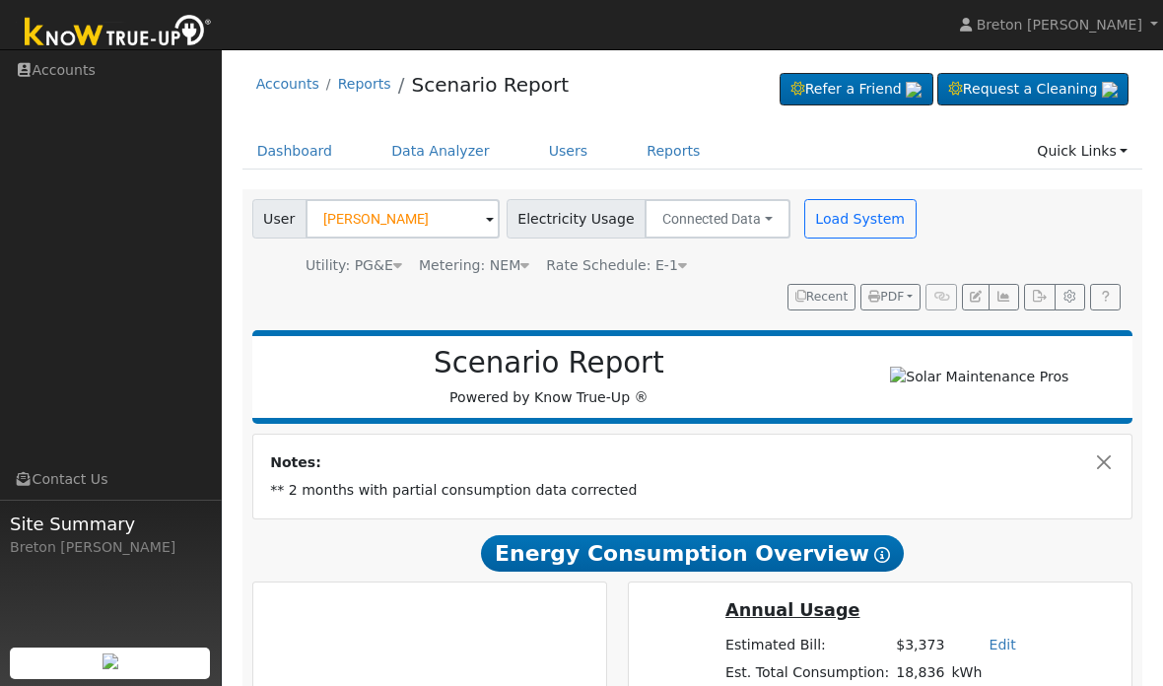
click at [845, 213] on button "Load System" at bounding box center [860, 218] width 112 height 39
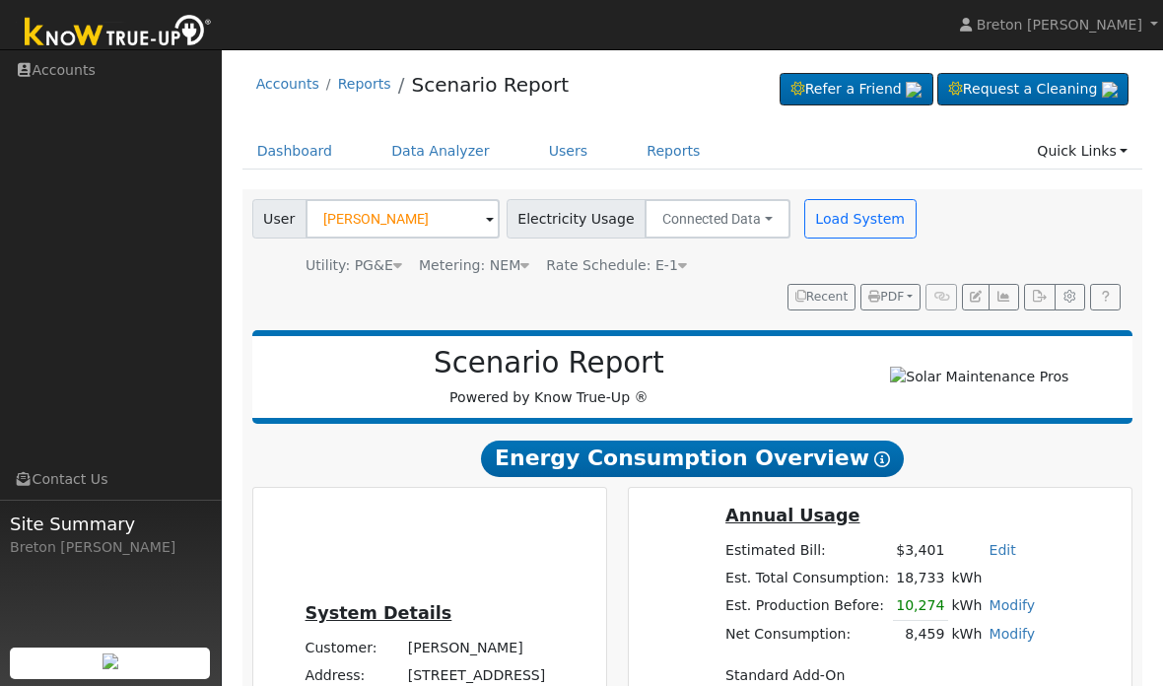
click at [836, 232] on button "Load System" at bounding box center [860, 218] width 112 height 39
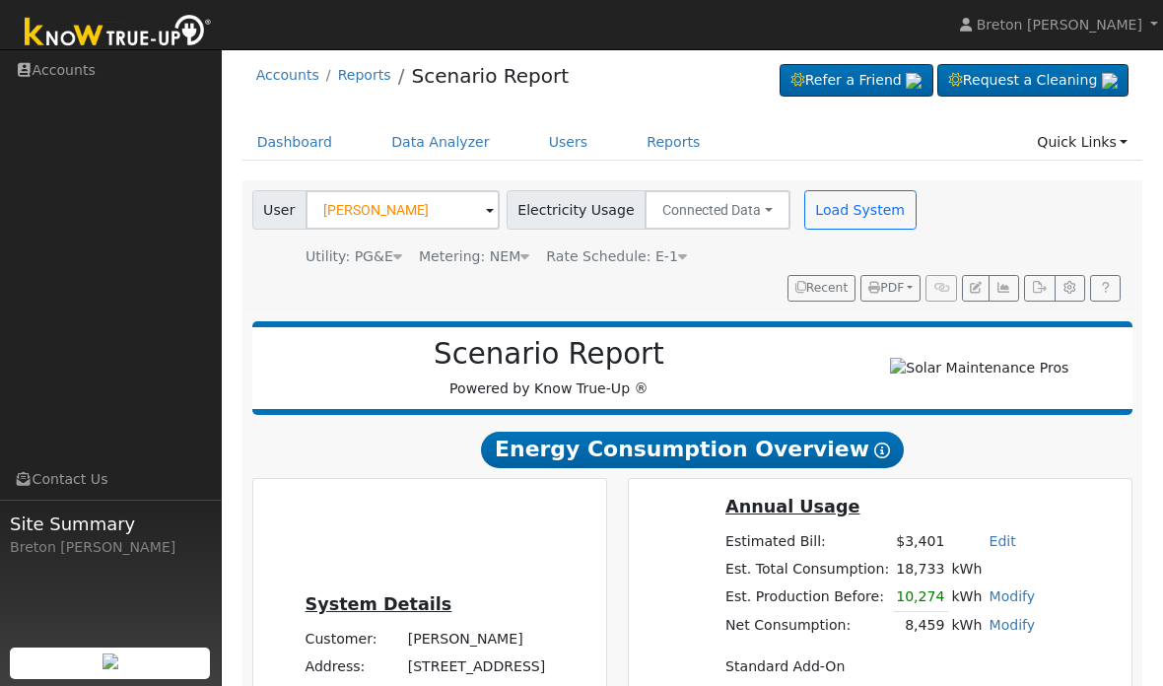
scroll to position [4, 0]
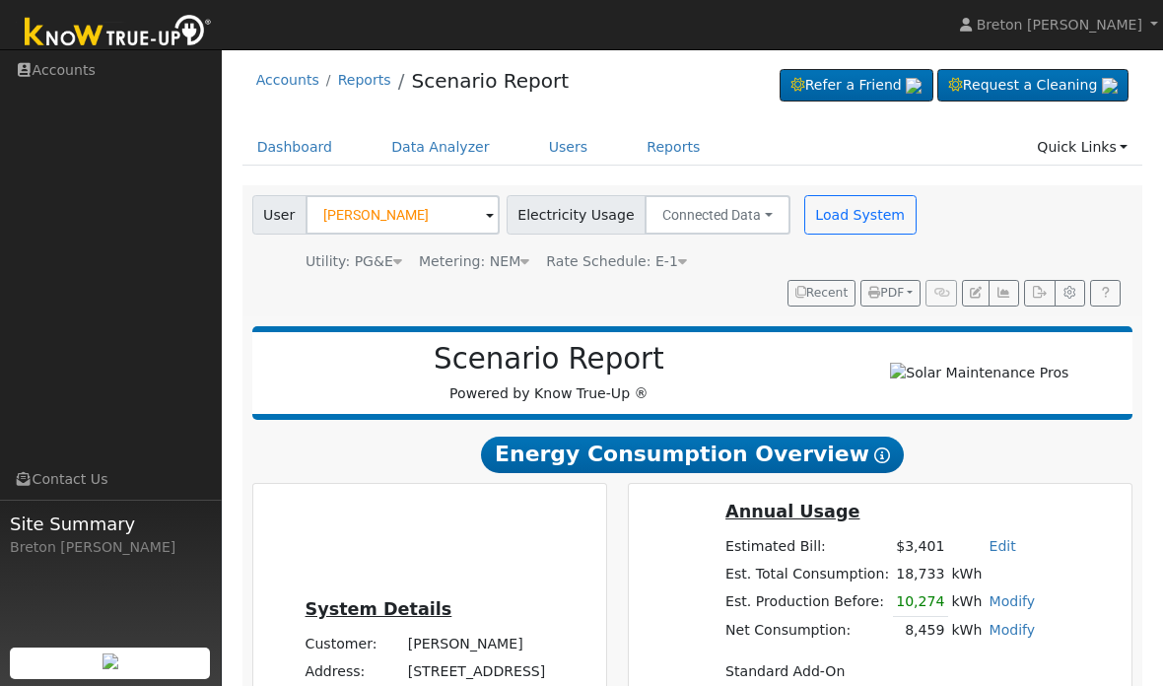
click at [828, 224] on button "Load System" at bounding box center [860, 214] width 112 height 39
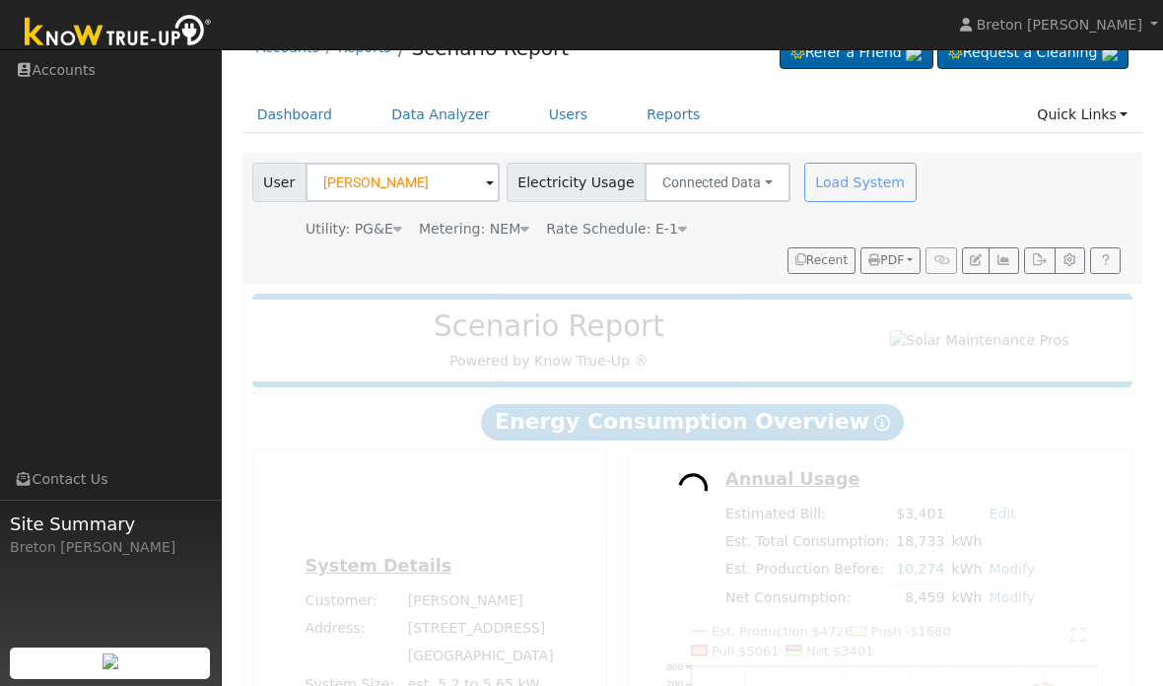
scroll to position [38, 0]
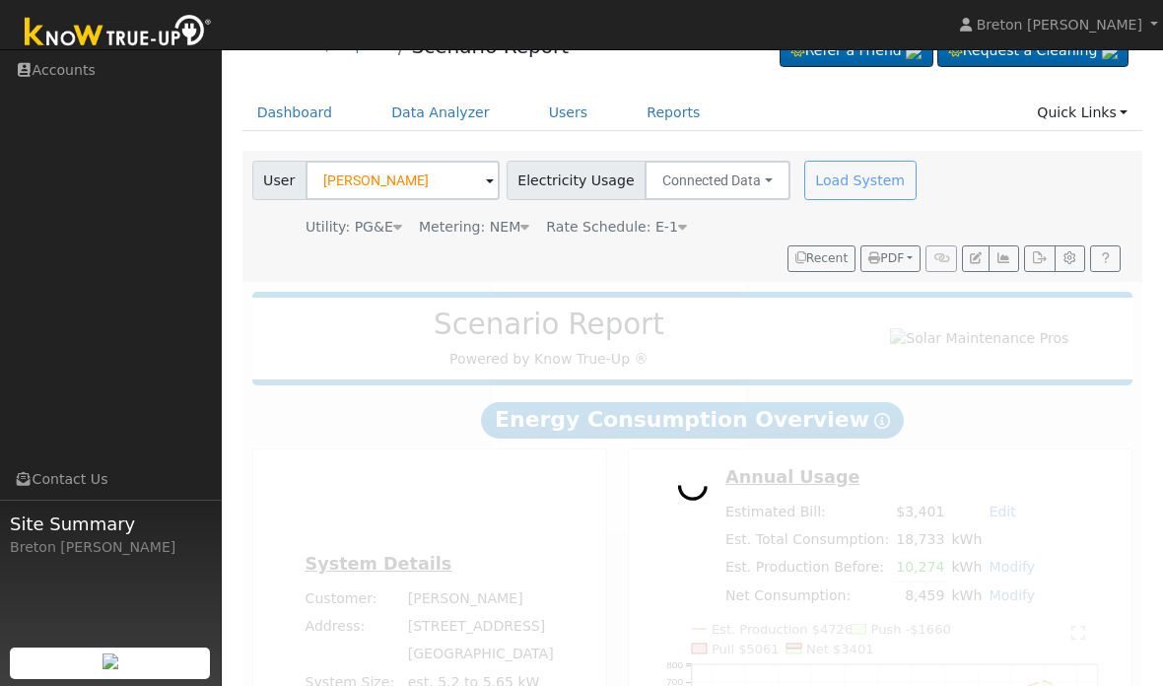
radio input "true"
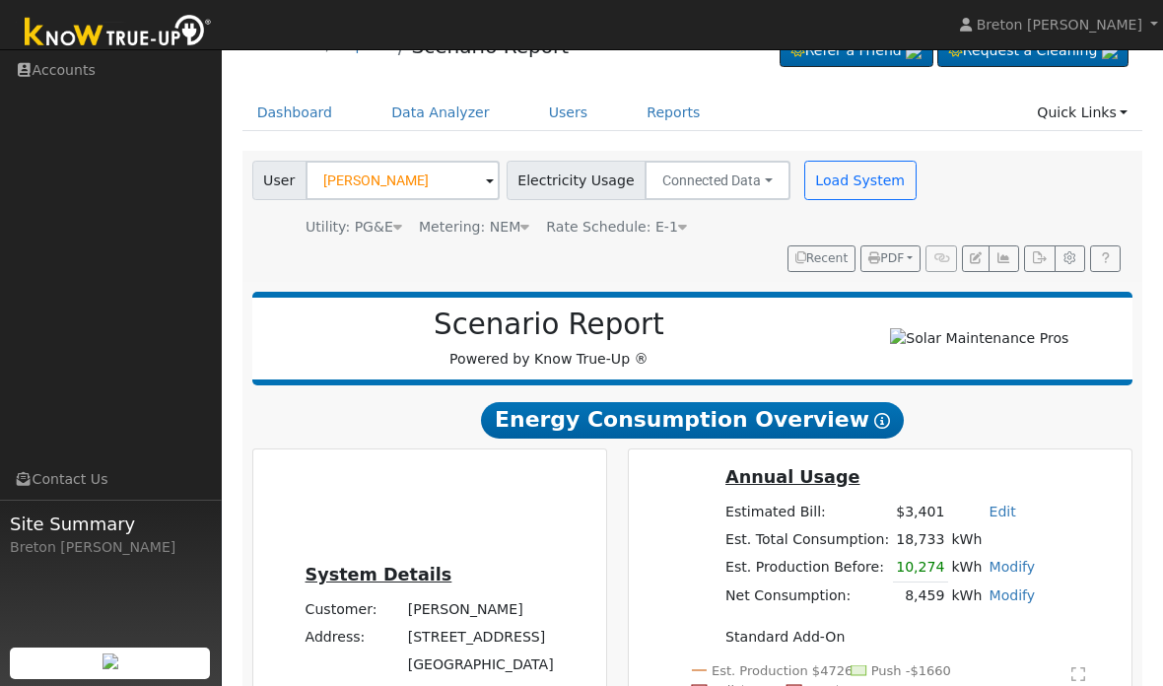
scroll to position [0, 0]
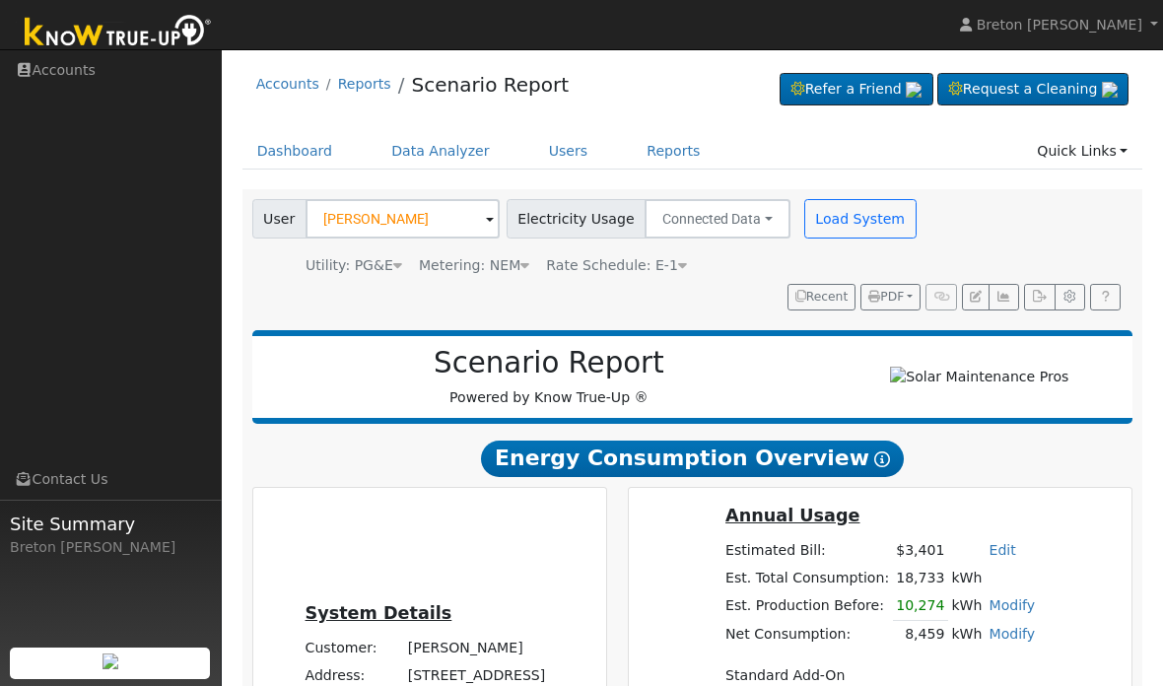
click at [1006, 304] on button "button" at bounding box center [1004, 298] width 31 height 28
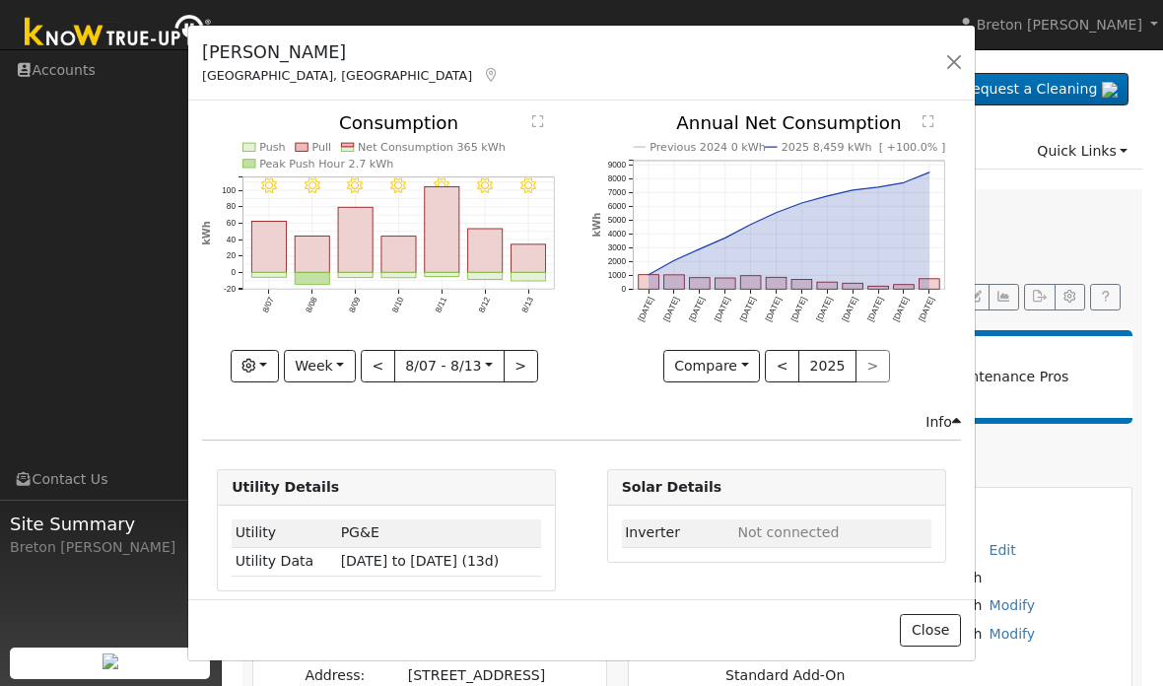
click at [329, 372] on button "Week" at bounding box center [320, 367] width 72 height 34
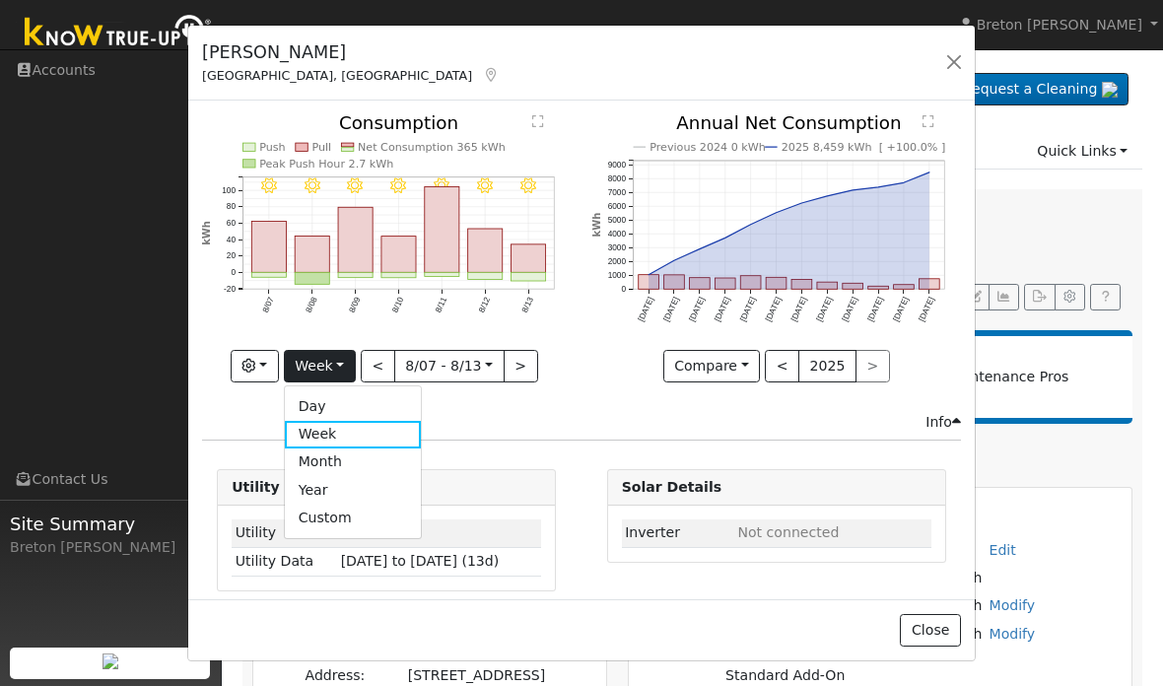
click at [310, 415] on link "Day" at bounding box center [353, 407] width 137 height 28
type input "[DATE]"
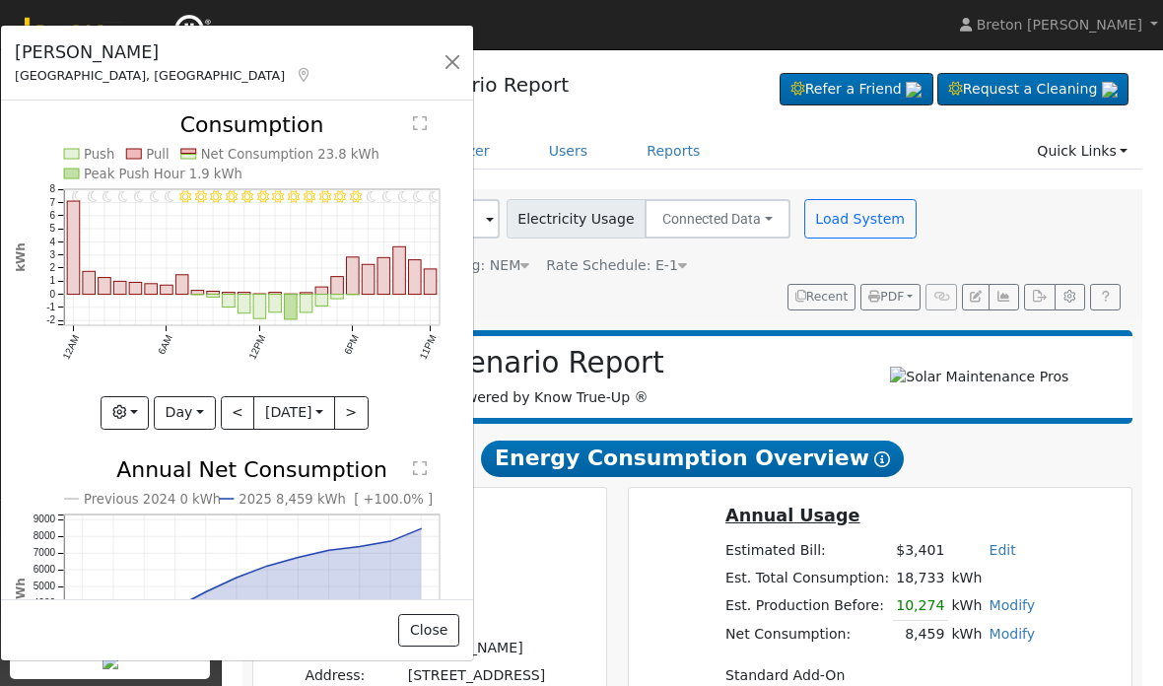
click at [444, 57] on button "button" at bounding box center [453, 62] width 28 height 28
